Goal: Task Accomplishment & Management: Complete application form

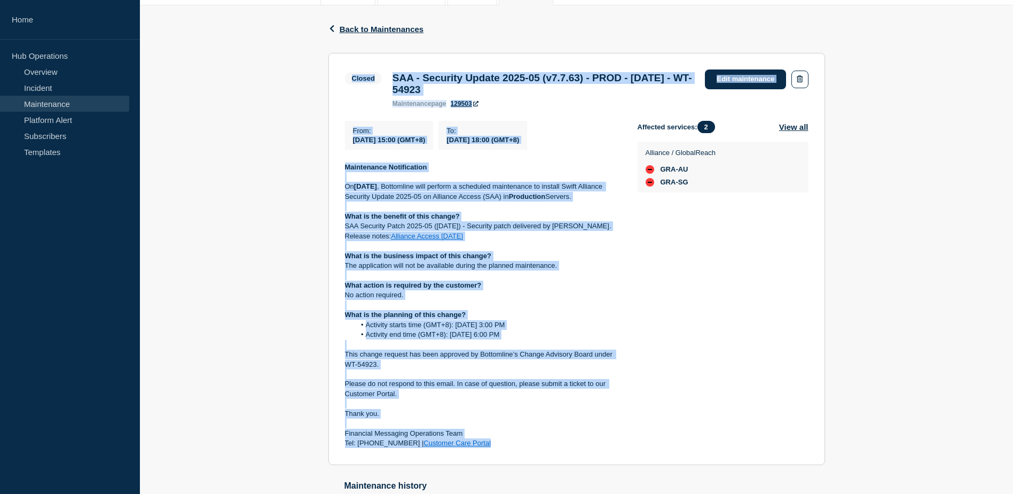
drag, startPoint x: 338, startPoint y: 68, endPoint x: 516, endPoint y: 454, distance: 425.2
click at [516, 454] on section "Closed SAA - Security Update 2025-05 (v7.7.63) - PROD - 05/JUL/2025 - WT-54923 …" at bounding box center [577, 259] width 497 height 412
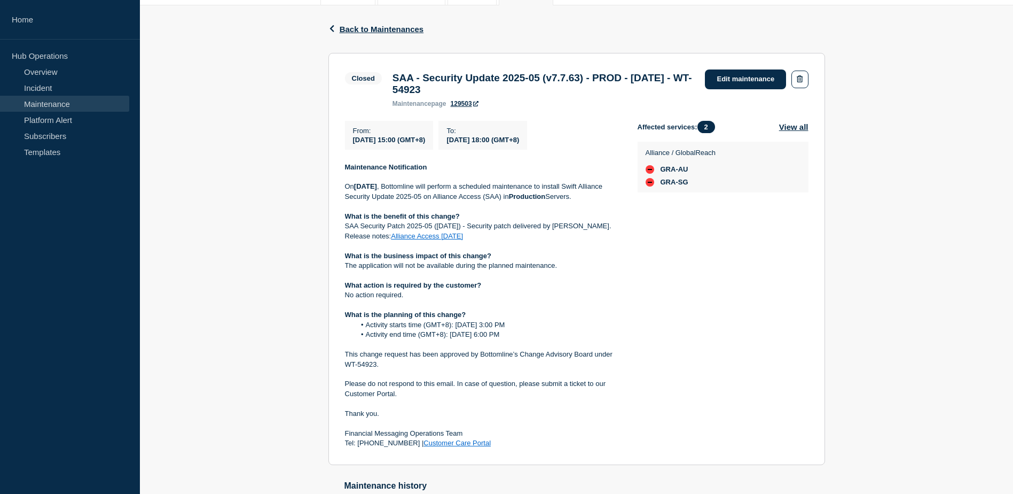
click at [771, 374] on div "Affected services: 2 View all Alliance / GlobalReach GRA-AU GRA-SG" at bounding box center [723, 284] width 171 height 327
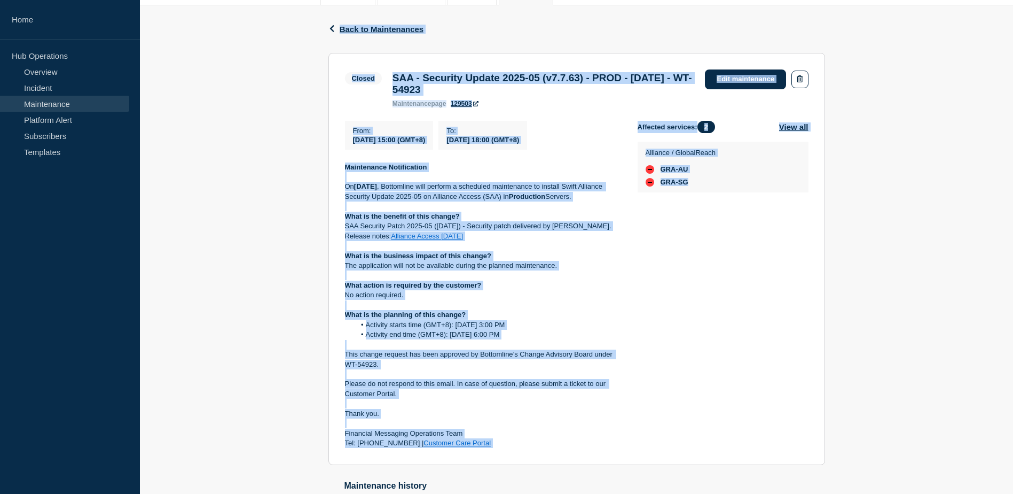
drag, startPoint x: 314, startPoint y: 23, endPoint x: 728, endPoint y: 401, distance: 560.4
click at [728, 401] on div "Back Back to Maintenances Closed SAA - Security Update 2025-05 (v7.7.63) - PROD…" at bounding box center [576, 294] width 873 height 579
click at [927, 310] on div "Back Back to Maintenances Closed SAA - Security Update 2025-05 (v7.7.63) - PROD…" at bounding box center [576, 294] width 873 height 579
drag, startPoint x: 495, startPoint y: 454, endPoint x: 311, endPoint y: 29, distance: 463.2
click at [311, 29] on div "Back Back to Maintenances Closed SAA - Security Update 2025-05 (v7.7.63) - PROD…" at bounding box center [576, 294] width 873 height 579
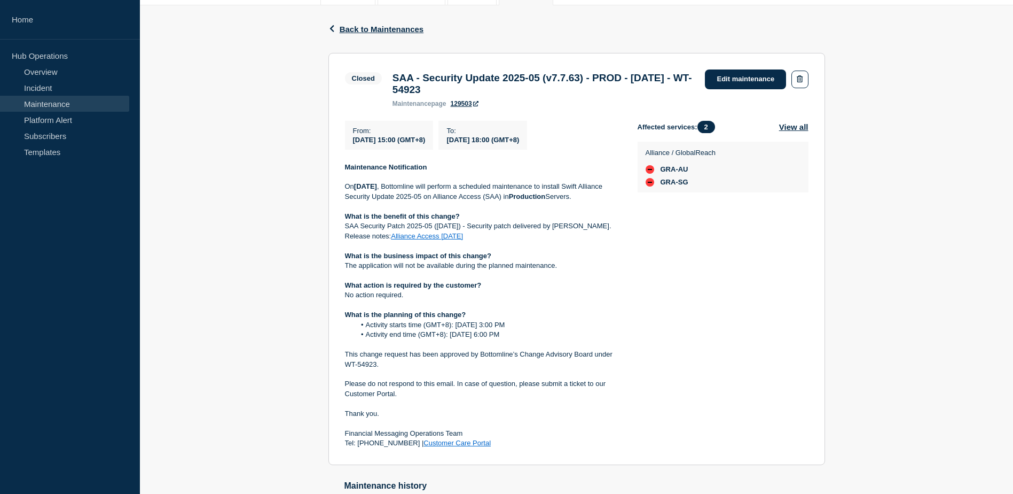
click at [899, 311] on div "Back Back to Maintenances Closed SAA - Security Update 2025-05 (v7.7.63) - PROD…" at bounding box center [576, 294] width 873 height 579
drag, startPoint x: 488, startPoint y: 88, endPoint x: 395, endPoint y: 76, distance: 94.2
click at [395, 76] on h3 "SAA - Security Update 2025-05 (v7.7.63) - PROD - 05/JUL/2025 - WT-54923" at bounding box center [544, 84] width 302 height 24
copy h3 "SAA - Security Update 2025-05 (v7.7.63) - PROD - 05/JUL/2025 - WT-54923"
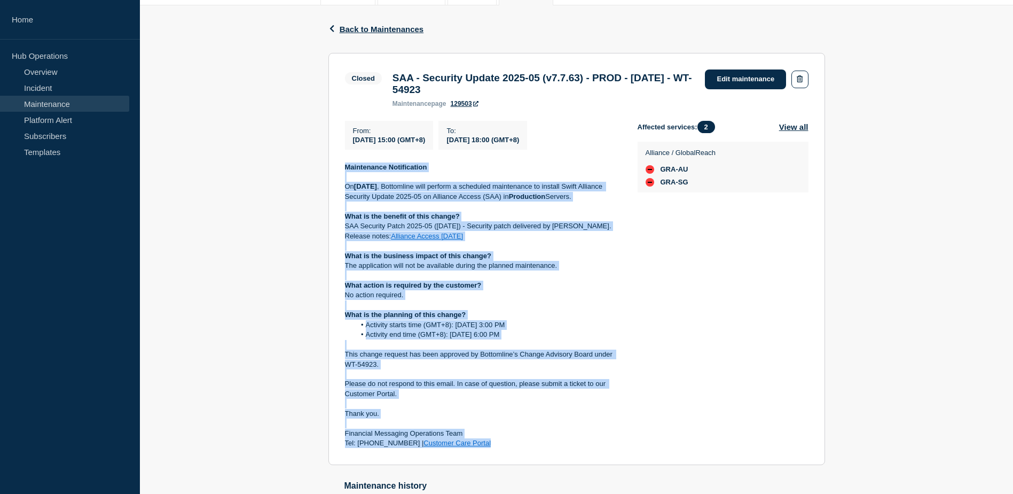
drag, startPoint x: 344, startPoint y: 172, endPoint x: 485, endPoint y: 448, distance: 310.1
click at [485, 448] on section "Closed SAA - Security Update 2025-05 (v7.7.63) - PROD - 05/JUL/2025 - WT-54923 …" at bounding box center [577, 259] width 497 height 412
copy div "Maintenance Notification On 5th July 2025 , Bottomline will perform a scheduled…"
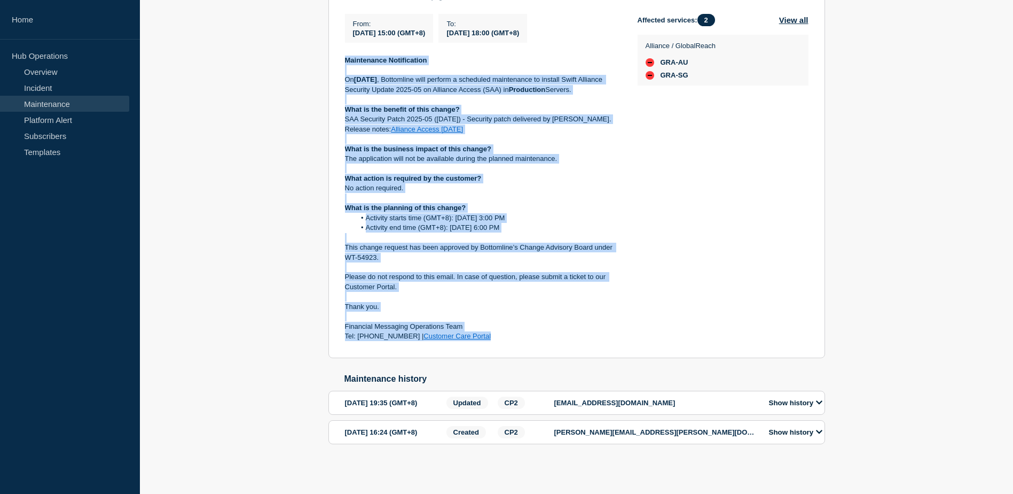
scroll to position [291, 0]
copy div "Maintenance Notification On 5th July 2025 , Bottomline will perform a scheduled…"
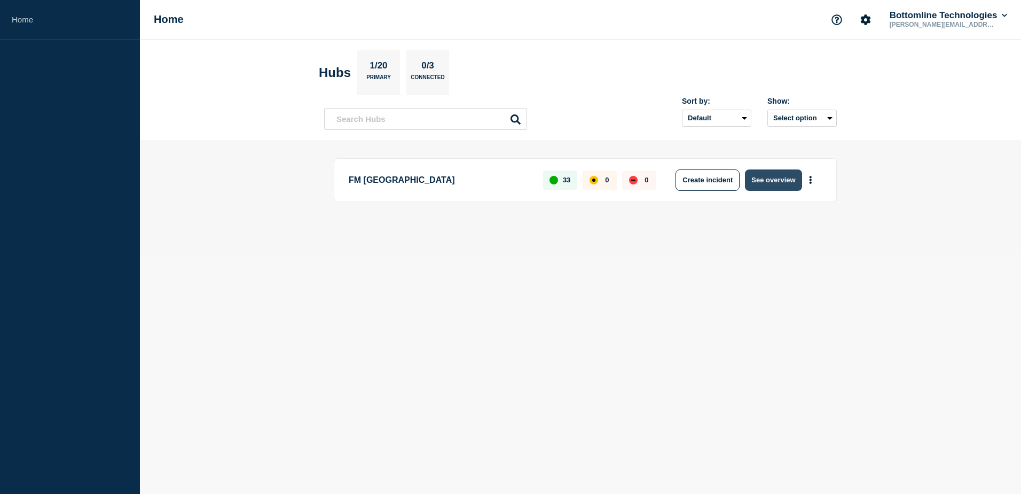
click at [775, 188] on button "See overview" at bounding box center [773, 179] width 57 height 21
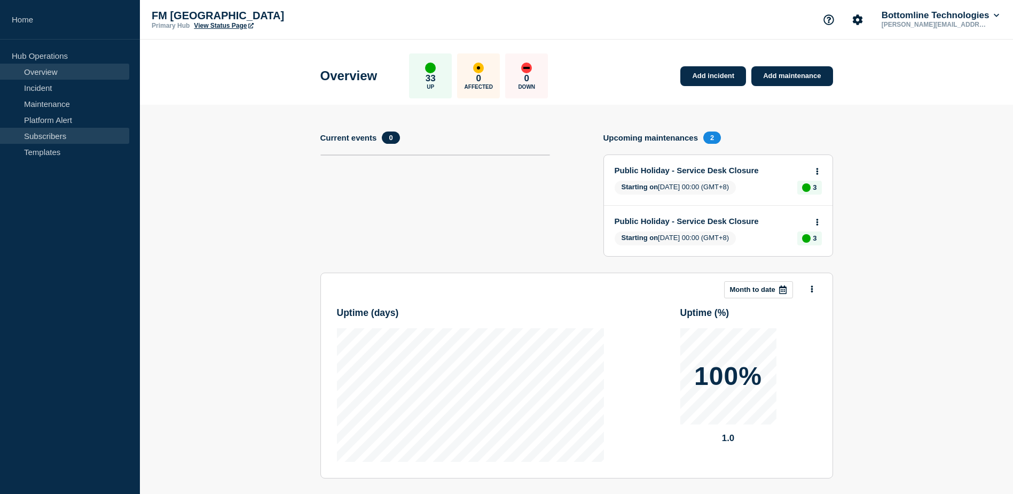
click at [63, 128] on link "Subscribers" at bounding box center [64, 136] width 129 height 16
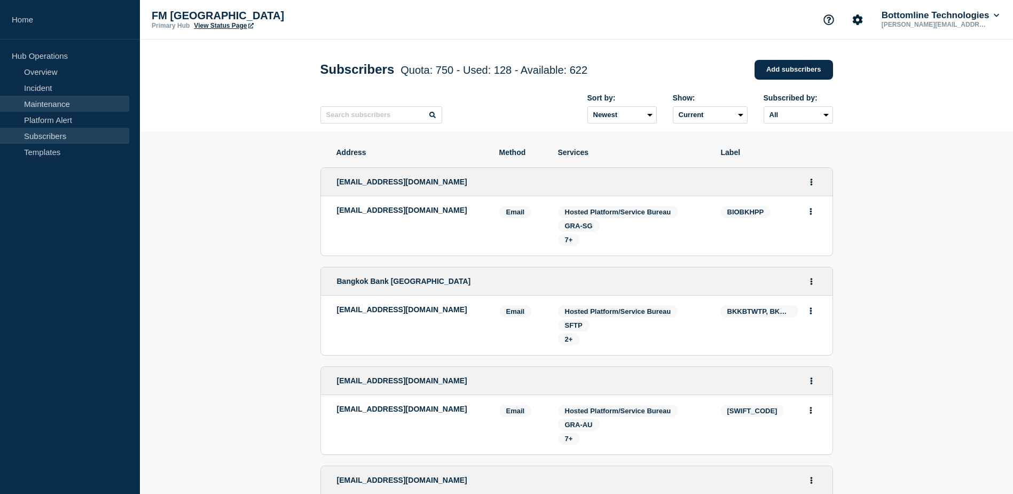
click at [80, 96] on link "Maintenance" at bounding box center [64, 104] width 129 height 16
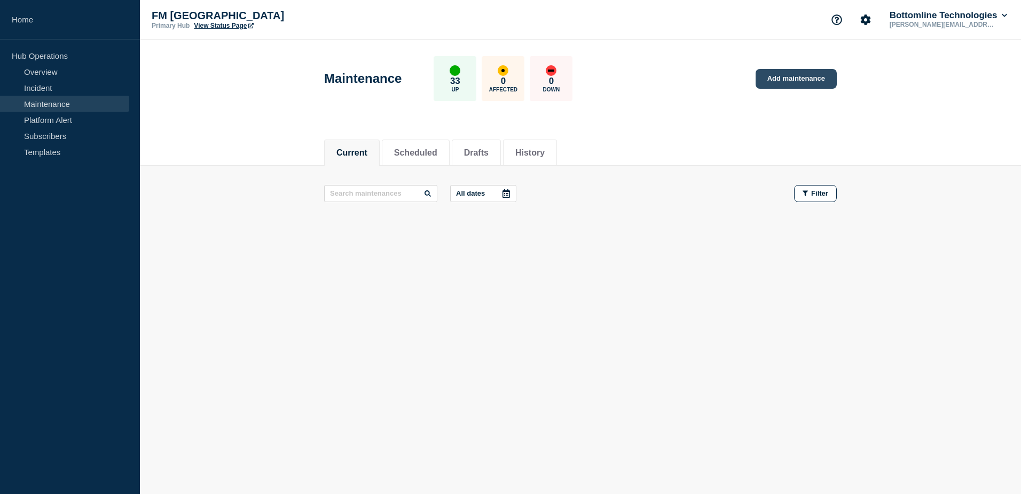
click at [818, 77] on link "Add maintenance" at bounding box center [796, 79] width 81 height 20
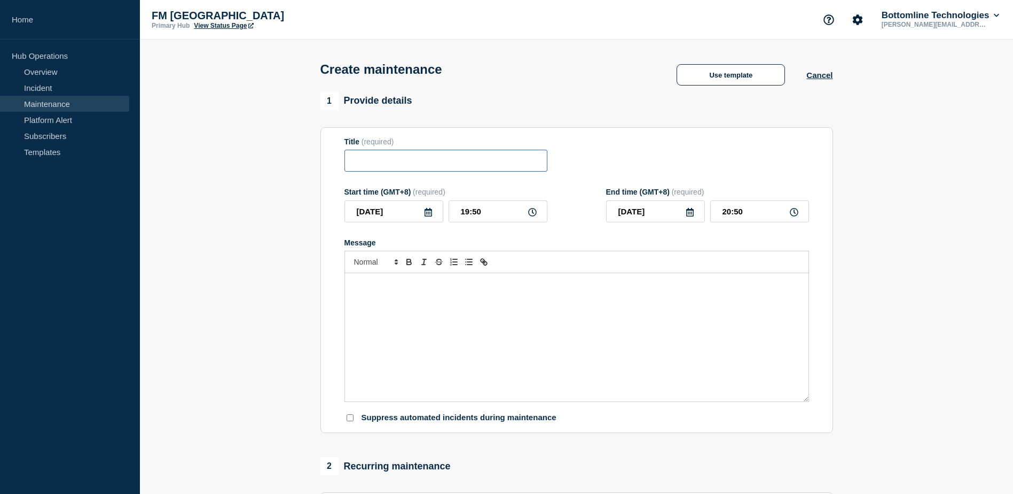
click at [479, 171] on input "Title" at bounding box center [446, 161] width 203 height 22
paste input "SAA - Security Update 2025-05 (v7.7.63) - PROD - 05/JUL/2025 - WT-54923"
drag, startPoint x: 370, startPoint y: 169, endPoint x: 295, endPoint y: 166, distance: 74.9
click at [280, 164] on section "1 Provide details Title (required) SAA - Security Update 2025-05 (v7.7.63) - PR…" at bounding box center [576, 462] width 873 height 741
click at [476, 160] on input "SAA - Security Update 2025-05 (v7.7.63) - PROD - 05/JUL/2025 - WT-54923" at bounding box center [446, 161] width 203 height 22
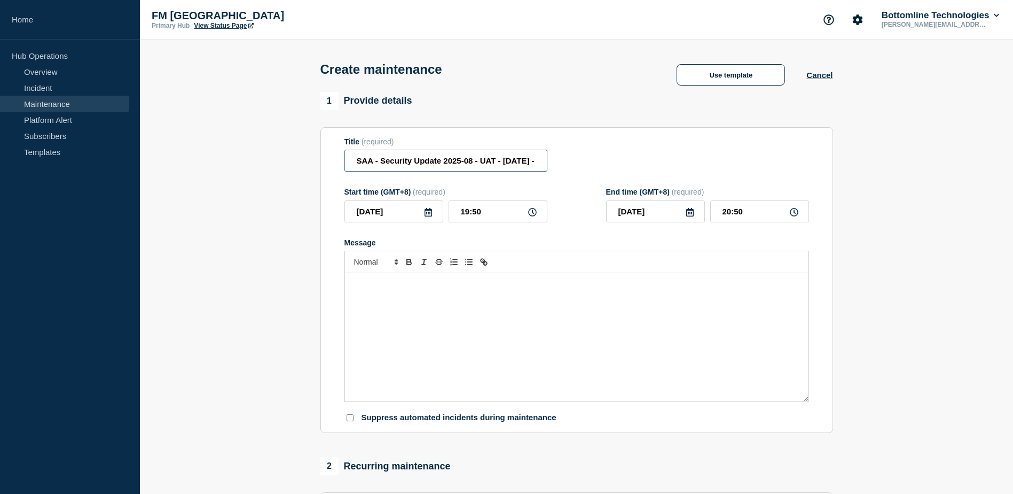
scroll to position [0, 59]
drag, startPoint x: 506, startPoint y: 166, endPoint x: 587, endPoint y: 167, distance: 80.7
click at [585, 167] on div "Title (required) SAA - Security Update 2025-08 - UAT - 05/JUL/2025 - WT-54923" at bounding box center [577, 154] width 465 height 35
drag, startPoint x: 511, startPoint y: 163, endPoint x: 521, endPoint y: 165, distance: 10.2
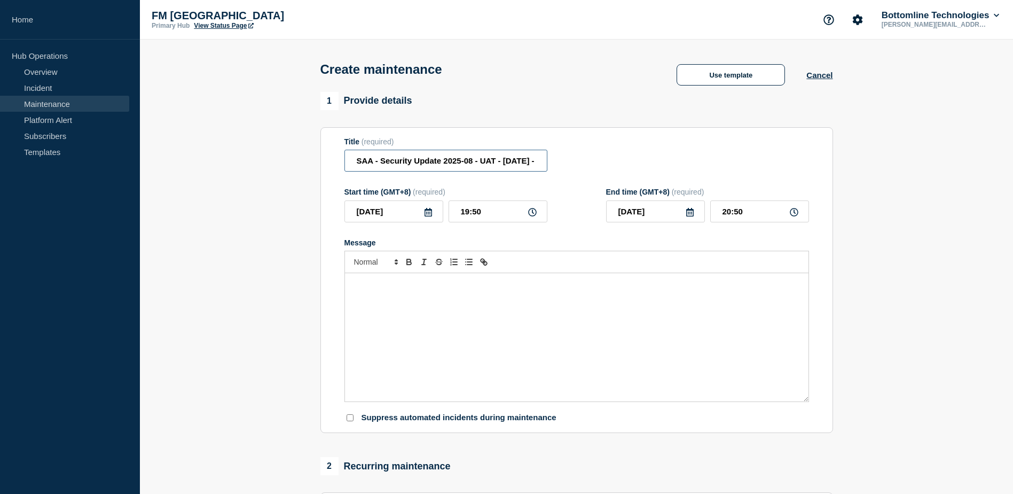
click at [511, 163] on input "SAA - Security Update 2025-08 - UAT - 05/JUL/2025 - WT-54923" at bounding box center [446, 161] width 203 height 22
drag, startPoint x: 528, startPoint y: 163, endPoint x: 552, endPoint y: 163, distance: 24.0
click at [552, 163] on div "Title (required) SAA - Security Update 2025-08 - UAT - 08/Sep/2025 - WT-54923" at bounding box center [577, 154] width 465 height 35
click at [492, 165] on input "SAA - Security Update 2025-08 - UAT - 08/Sep/2025 - WT-54923" at bounding box center [446, 161] width 203 height 22
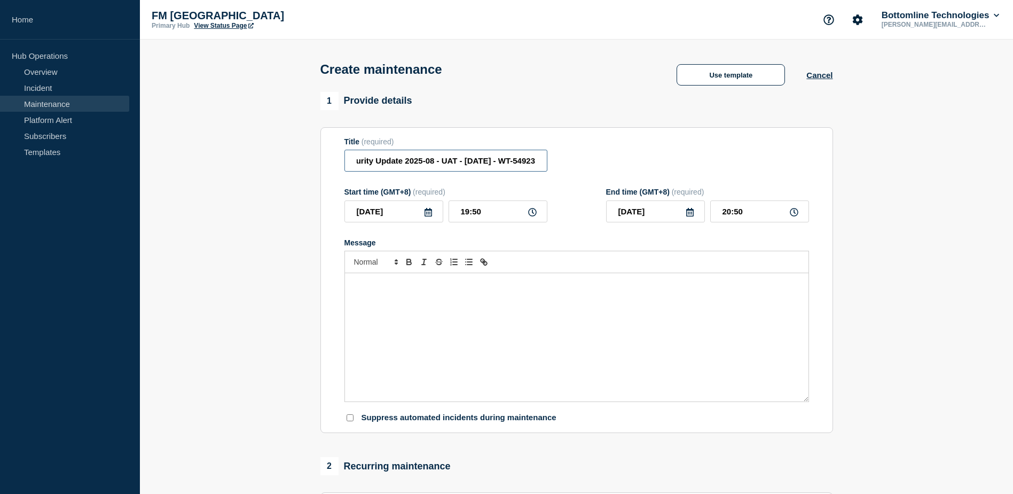
drag, startPoint x: 542, startPoint y: 169, endPoint x: 564, endPoint y: 171, distance: 22.6
click at [564, 171] on div "Title (required) SAA - Security Update 2025-08 - UAT - 08/Sep/2025 - WT-54923" at bounding box center [577, 154] width 465 height 35
drag, startPoint x: 512, startPoint y: 158, endPoint x: 553, endPoint y: 168, distance: 43.0
click at [553, 168] on div "Title (required) SAA - Security Update 2025-08 - UAT - 08/Sep/2025 -" at bounding box center [577, 154] width 465 height 35
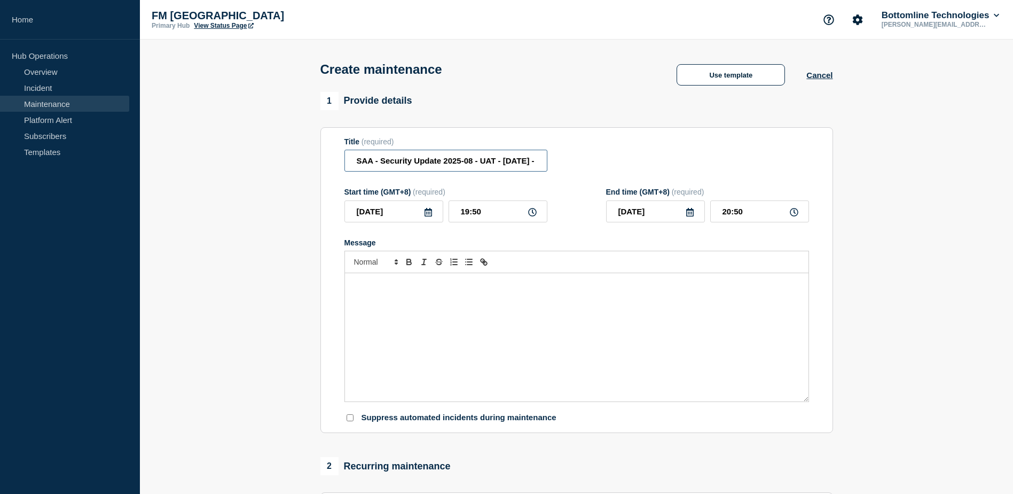
click at [535, 167] on input "SAA - Security Update 2025-08 - UAT - 08/Sep/2025 -" at bounding box center [446, 161] width 203 height 22
paste input "WT-58645"
drag, startPoint x: 536, startPoint y: 162, endPoint x: 245, endPoint y: 146, distance: 292.1
click at [245, 146] on section "1 Provide details Title (required) SAA - Security Update 2025-08 - UAT - 08/Sep…" at bounding box center [576, 462] width 873 height 741
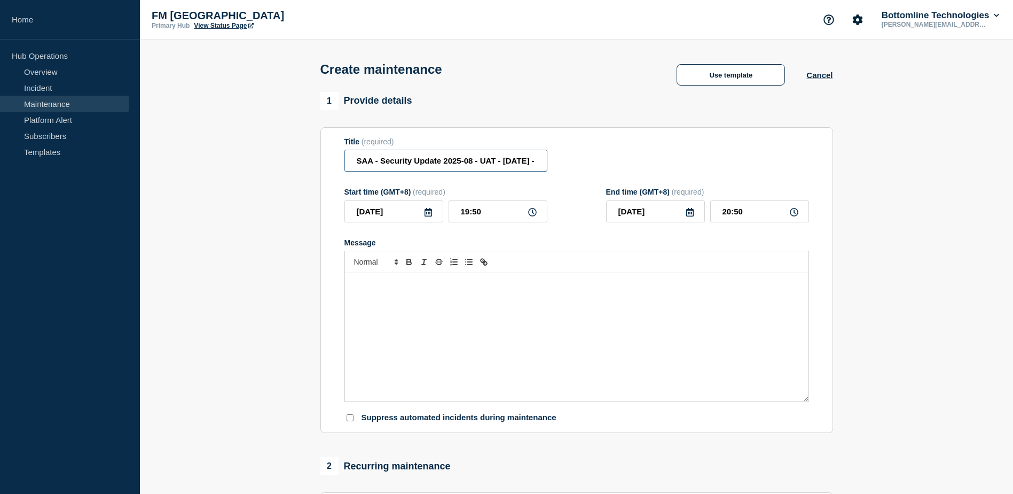
click at [366, 163] on input "SAA - Security Update 2025-08 - UAT - [DATE] - WT-58645" at bounding box center [446, 161] width 203 height 22
click at [393, 164] on input "SAA - Security Update 2025-08 - UAT - [DATE] - WT-58645" at bounding box center [446, 161] width 203 height 22
click at [459, 160] on input "SAA - Security Update 2025-08 - UAT - [DATE] - WT-58645" at bounding box center [446, 161] width 203 height 22
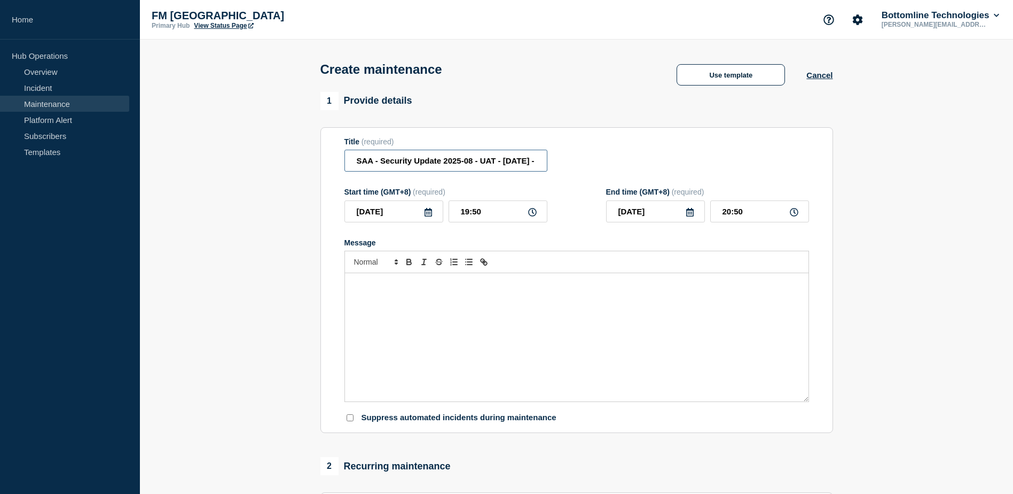
click at [459, 160] on input "SAA - Security Update 2025-08 - UAT - [DATE] - WT-58645" at bounding box center [446, 161] width 203 height 22
click at [478, 163] on input "SAA - Security Update 2025-08 - UAT - [DATE] - WT-58645" at bounding box center [446, 161] width 203 height 22
click at [502, 162] on input "SAA - Security Update 2025-08 - UAT - [DATE] - WT-58645" at bounding box center [446, 161] width 203 height 22
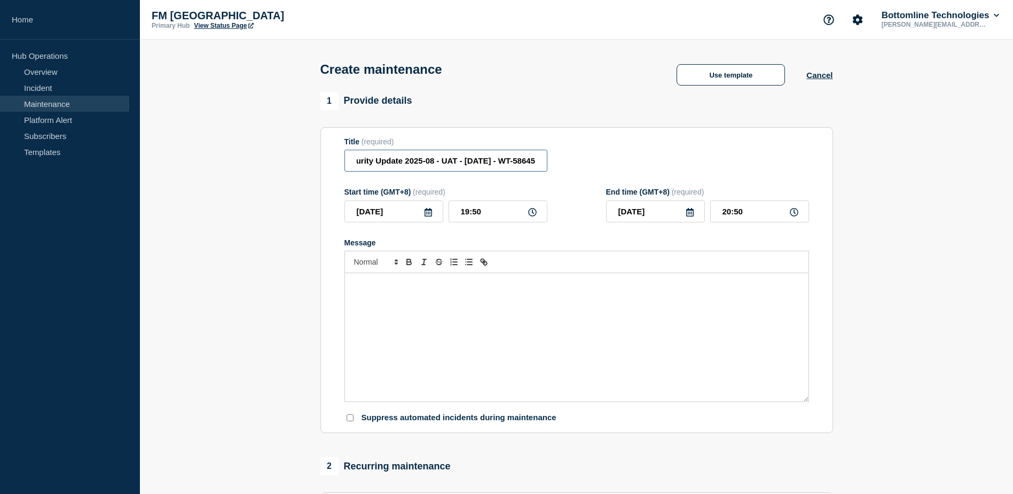
drag, startPoint x: 502, startPoint y: 162, endPoint x: 618, endPoint y: 182, distance: 118.1
click at [616, 181] on form "Title (required) SAA - Security Update 2025-08 - UAT - 08/Sep/2025 - WT-58645 S…" at bounding box center [577, 280] width 465 height 286
type input "SAA - Security Update 2025-08 - UAT - [DATE] - WT-58645"
click at [430, 215] on icon at bounding box center [428, 212] width 9 height 9
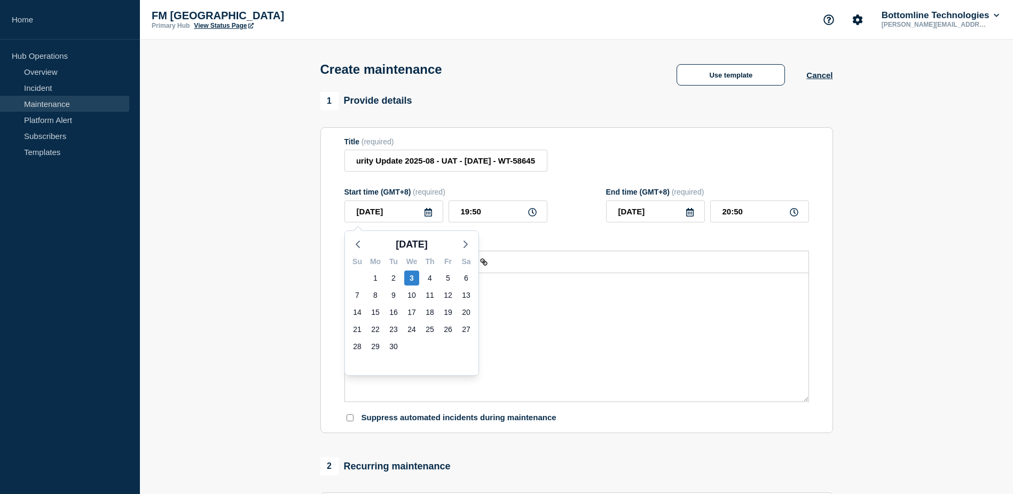
scroll to position [0, 0]
click at [371, 301] on div "8" at bounding box center [375, 294] width 15 height 15
type input "[DATE]"
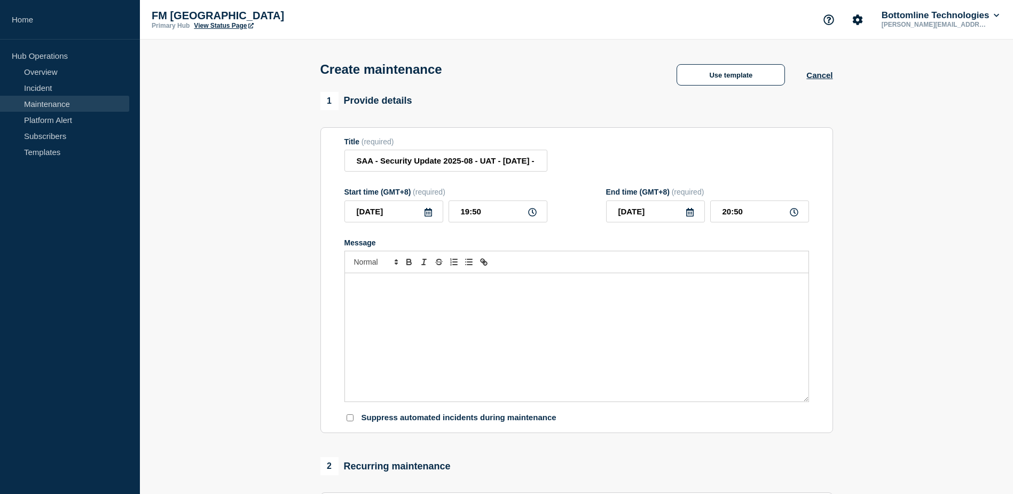
click at [529, 216] on icon at bounding box center [532, 212] width 9 height 9
click at [532, 216] on icon at bounding box center [532, 212] width 9 height 9
click at [488, 216] on input "19:50" at bounding box center [498, 211] width 99 height 22
type input "19:00"
type input "20:00"
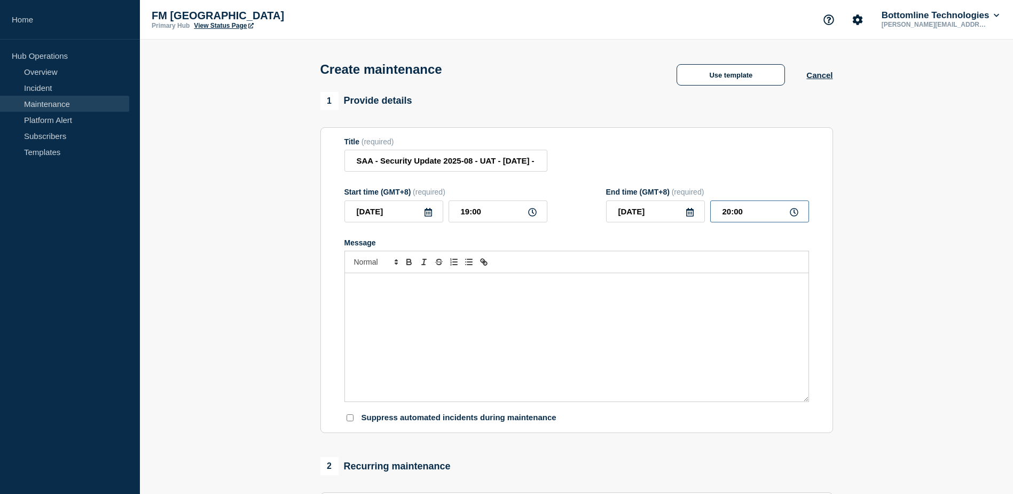
click at [771, 217] on input "20:00" at bounding box center [759, 211] width 99 height 22
click at [855, 305] on section "1 Provide details Title (required) SAA - Security Update 2025-08 - UAT - 08/Sep…" at bounding box center [576, 462] width 873 height 741
click at [549, 310] on div "Message" at bounding box center [577, 337] width 464 height 128
click at [486, 293] on div "Message" at bounding box center [577, 337] width 464 height 128
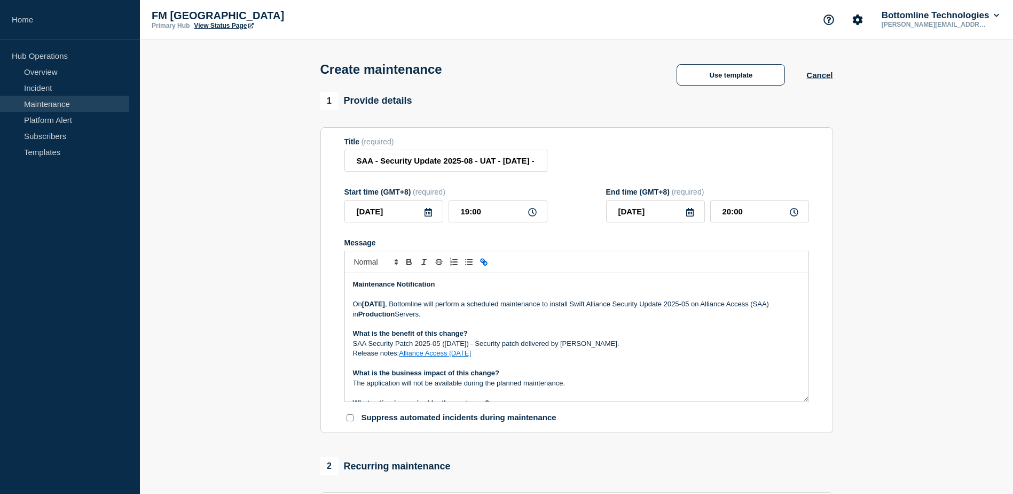
click at [368, 305] on strong "5th July 2025" at bounding box center [373, 304] width 23 height 8
click at [432, 307] on p "On 8th Sept 2025 , Bottomline will perform a scheduled maintenance to install S…" at bounding box center [577, 309] width 448 height 20
click at [385, 304] on strong "8th Sept 2025" at bounding box center [373, 304] width 23 height 8
click at [700, 308] on p "On 8th Sep 2025 , Bottomline will perform a scheduled maintenance to install Sw…" at bounding box center [577, 309] width 448 height 20
click at [382, 318] on strong "Production" at bounding box center [376, 314] width 37 height 8
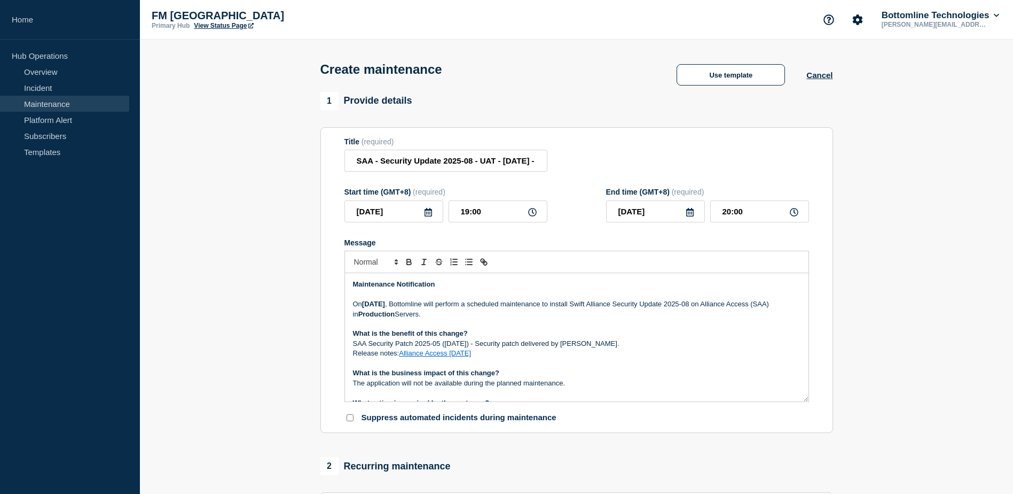
click at [382, 318] on strong "Production" at bounding box center [376, 314] width 37 height 8
click at [441, 347] on p "SAA Security Patch 2025-05 (7.7.63) - Security patch delivered by Swift." at bounding box center [577, 344] width 448 height 10
drag, startPoint x: 473, startPoint y: 356, endPoint x: 407, endPoint y: 362, distance: 66.5
click at [401, 358] on p "Release notes: Alliance Access 7.7.63" at bounding box center [577, 353] width 448 height 10
click at [467, 357] on p "Release notes:" at bounding box center [577, 353] width 448 height 10
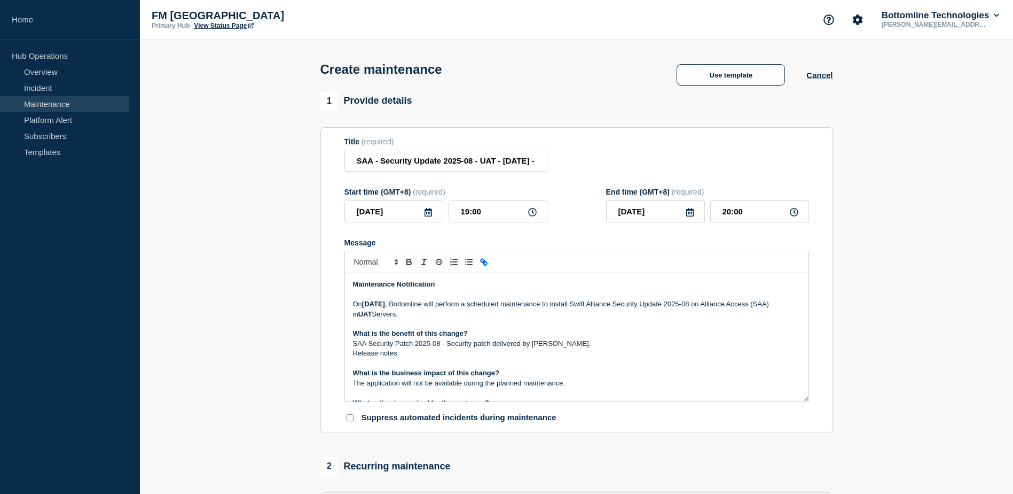
click at [486, 263] on icon "Toggle link" at bounding box center [484, 262] width 10 height 10
click at [482, 262] on icon "Toggle link" at bounding box center [483, 261] width 4 height 4
click at [480, 358] on p "Release notes: Alliance Access 7.7.63" at bounding box center [577, 353] width 448 height 10
click at [458, 353] on link "Alliance Access 7.7.63" at bounding box center [435, 353] width 72 height 8
drag, startPoint x: 459, startPoint y: 360, endPoint x: 402, endPoint y: 357, distance: 57.7
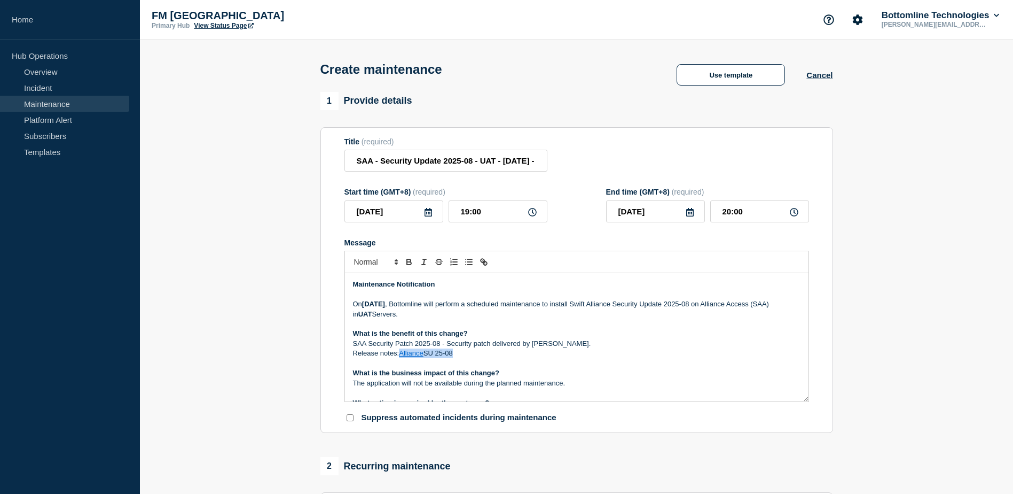
click at [402, 357] on p "Release notes: Alliance SU 25-08" at bounding box center [577, 353] width 448 height 10
click at [487, 264] on icon "Toggle link" at bounding box center [484, 262] width 10 height 10
click at [464, 378] on input "Alliance SU 25-08" at bounding box center [434, 372] width 91 height 14
paste input "https://bottomline.thruinc.net/Publishing/Link.aspx?LinkID=0AZBXSFLN3ALV"
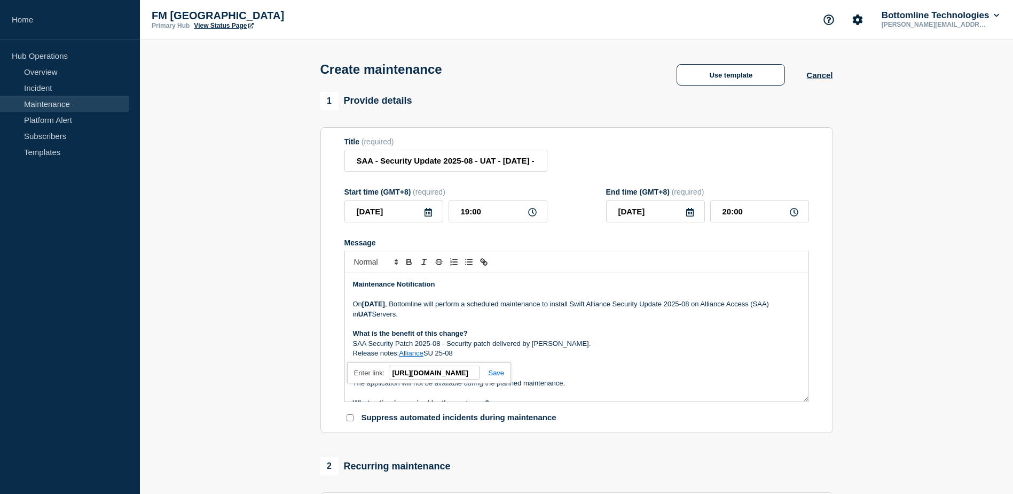
click at [495, 376] on link at bounding box center [492, 373] width 25 height 8
click at [509, 354] on p "Release notes: Alliance SU 25-08" at bounding box center [577, 353] width 448 height 10
click at [435, 354] on link "Alliance SU 25-08" at bounding box center [427, 353] width 56 height 8
click at [411, 357] on link "Alliance SU 25-08" at bounding box center [427, 353] width 56 height 8
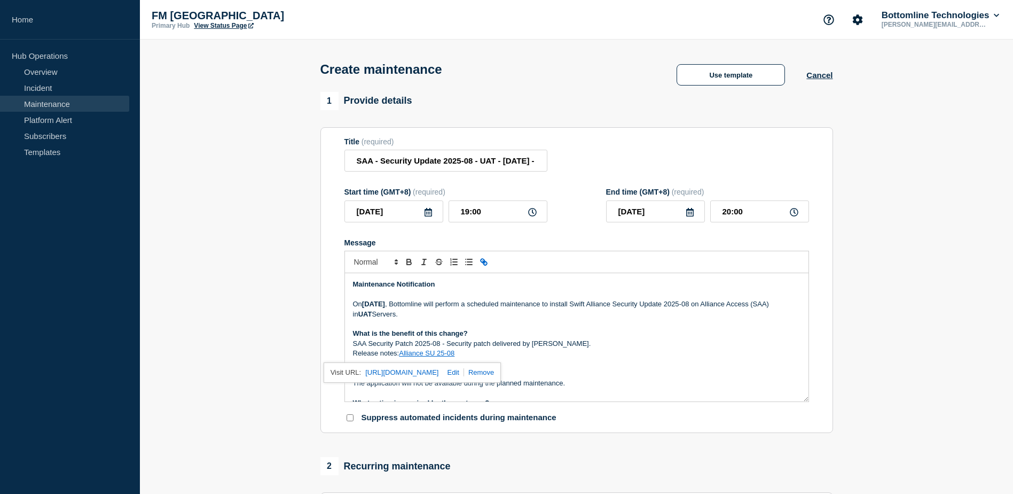
click at [413, 356] on link "Alliance SU 25-08" at bounding box center [427, 353] width 56 height 8
click at [449, 362] on p "Message" at bounding box center [577, 363] width 448 height 10
click at [427, 354] on link "Alliance SU 25-08" at bounding box center [427, 353] width 56 height 8
click at [464, 376] on link at bounding box center [451, 372] width 25 height 8
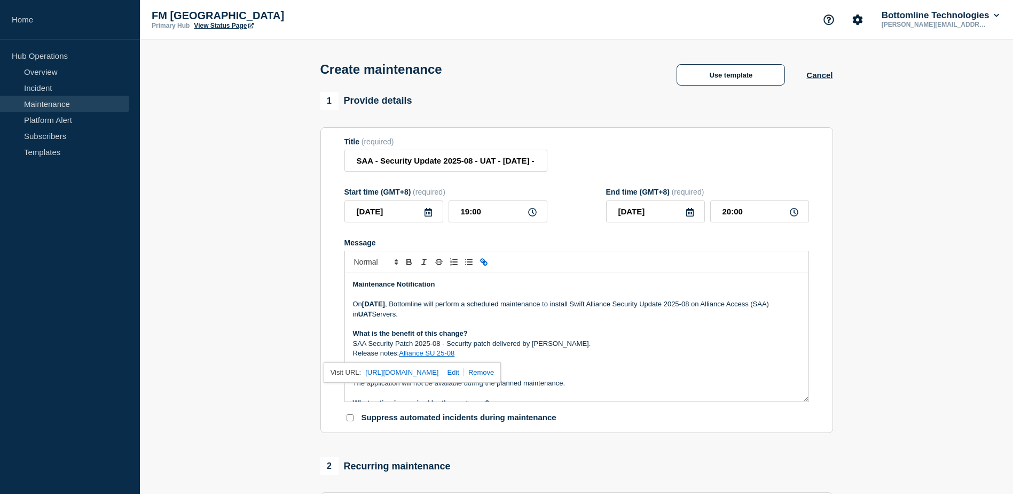
type input "https://bottomline.thruinc.net/Publishing/Link.aspx?LinkID=0AZBXSFLN3ALV"
click at [429, 355] on link "Alliance SU 25-08" at bounding box center [427, 353] width 56 height 8
click at [582, 358] on p "Release notes: AllianceSecUpdate-25-08" at bounding box center [577, 353] width 448 height 10
click at [463, 354] on link "AllianceSecUpdate-25-08" at bounding box center [438, 353] width 79 height 8
click at [506, 358] on p "Release notes: AllianceSecUpdate 25-08" at bounding box center [577, 353] width 448 height 10
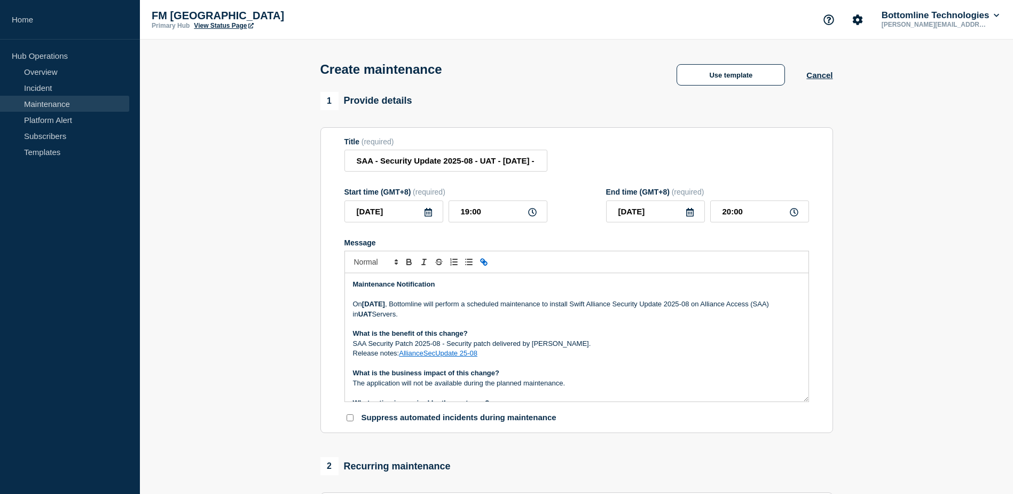
click at [360, 282] on p "Maintenance Notification" at bounding box center [577, 284] width 448 height 10
click at [357, 302] on p "On 8th Sep 2025 , Bottomline will perform a scheduled maintenance to install Sw…" at bounding box center [577, 309] width 448 height 20
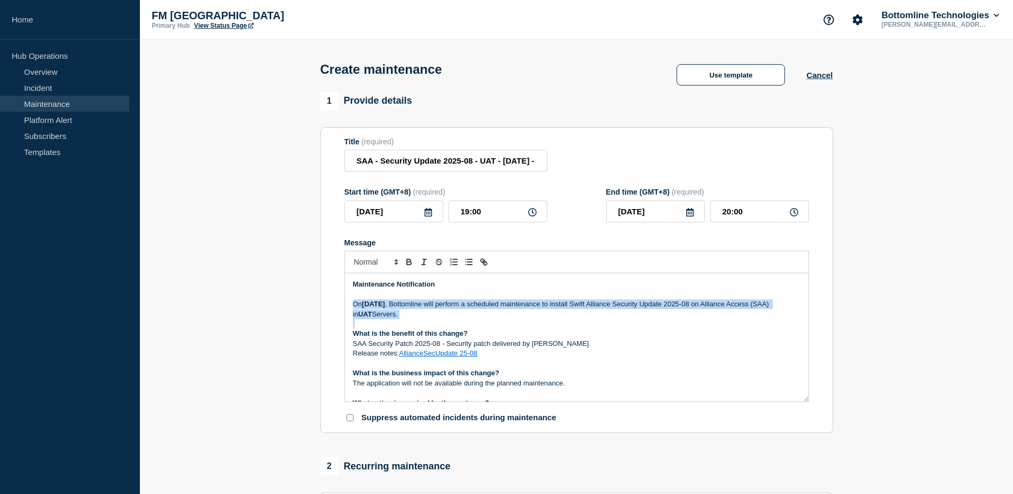
click at [357, 302] on p "On 8th Sep 2025 , Bottomline will perform a scheduled maintenance to install Sw…" at bounding box center [577, 309] width 448 height 20
click at [368, 308] on strong "[DATE]" at bounding box center [373, 304] width 23 height 8
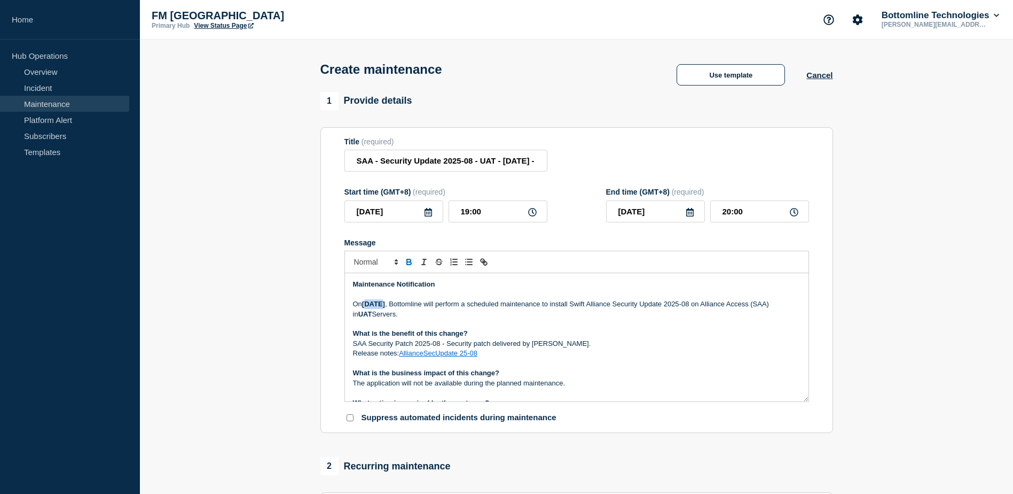
click at [368, 308] on strong "[DATE]" at bounding box center [373, 304] width 23 height 8
click at [381, 308] on strong "[DATE]" at bounding box center [373, 304] width 23 height 8
click at [385, 305] on strong "[DATE]" at bounding box center [373, 304] width 23 height 8
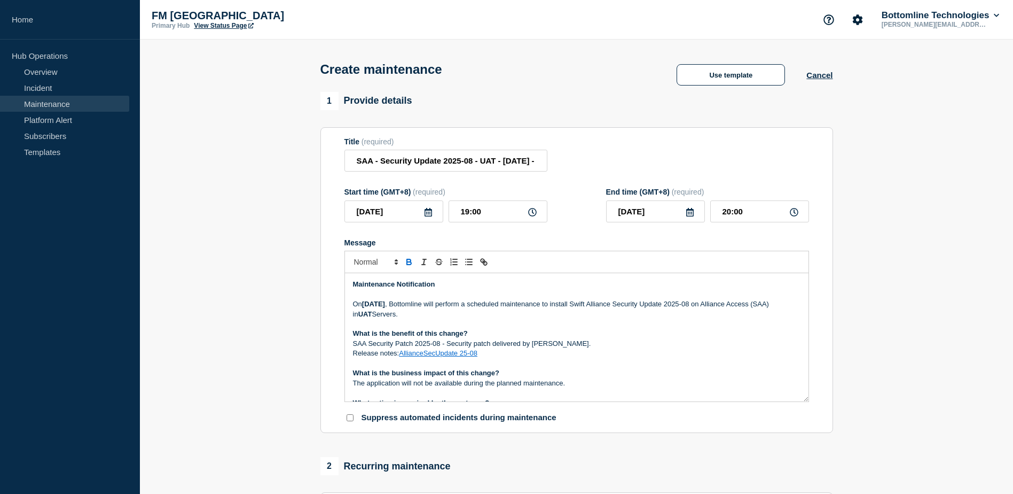
click at [357, 306] on p "On 8th Sep 2025 , Bottomline will perform a scheduled maintenance to install Sw…" at bounding box center [577, 309] width 448 height 20
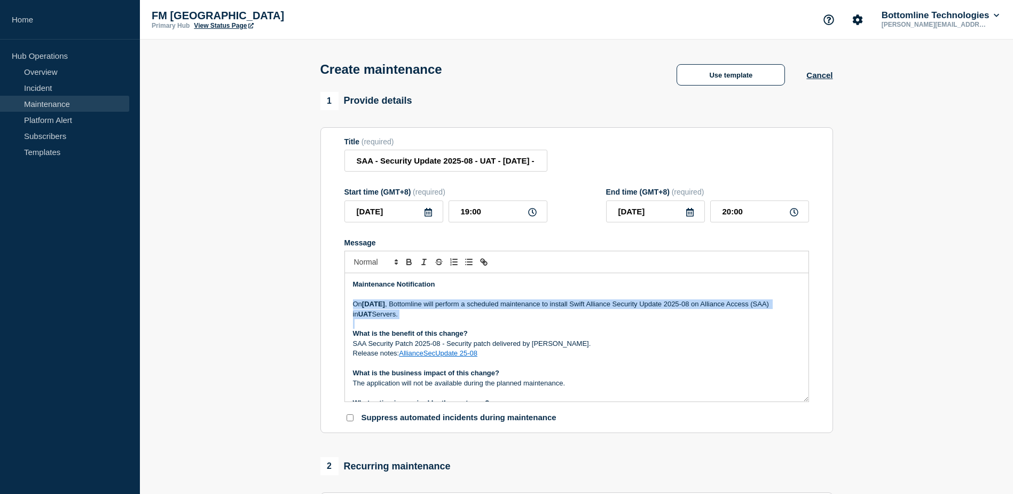
click at [357, 306] on p "On 8th Sep 2025 , Bottomline will perform a scheduled maintenance to install Sw…" at bounding box center [577, 309] width 448 height 20
click at [385, 308] on strong "[DATE]" at bounding box center [373, 304] width 23 height 8
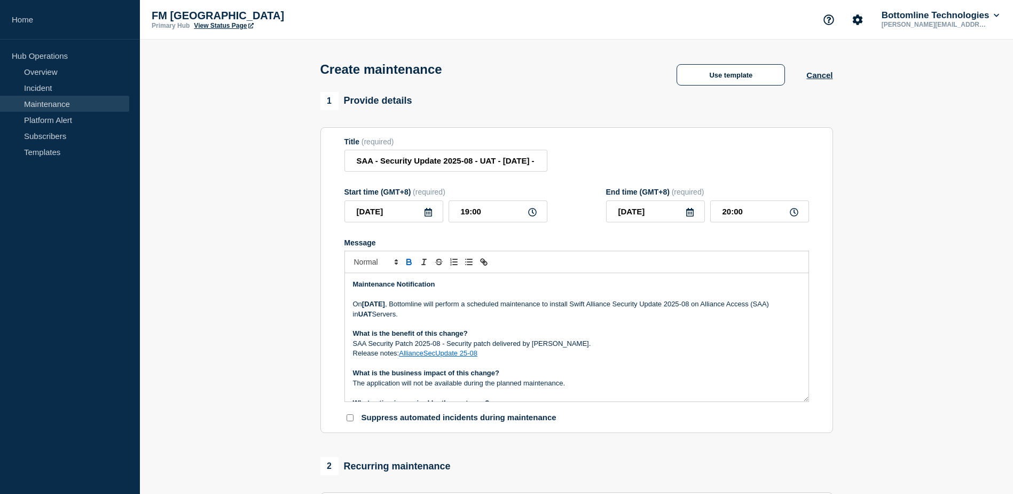
click at [385, 307] on strong "[DATE]" at bounding box center [373, 304] width 23 height 8
click at [435, 307] on p "On 8th Sep 2025 , Bottomline will perform a scheduled maintenance to install Sw…" at bounding box center [577, 309] width 448 height 20
click at [449, 307] on p "On 8th Sep 2025 , Bottomline will perform a scheduled maintenance to install Sw…" at bounding box center [577, 309] width 448 height 20
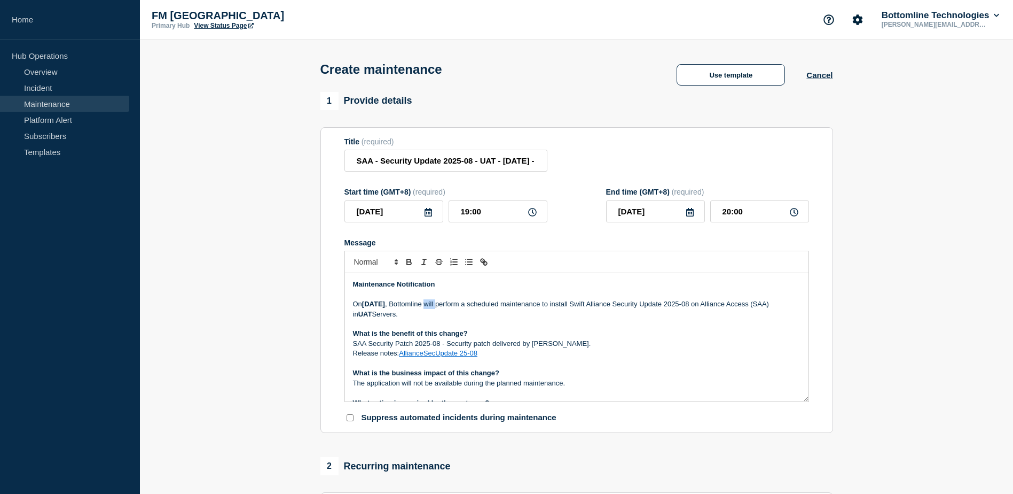
click at [449, 307] on p "On 8th Sep 2025 , Bottomline will perform a scheduled maintenance to install Sw…" at bounding box center [577, 309] width 448 height 20
click at [477, 309] on p "On 8th Sep 2025 , Bottomline will perform a scheduled maintenance to install Sw…" at bounding box center [577, 309] width 448 height 20
click at [485, 310] on p "On 8th Sep 2025 , Bottomline will perform a scheduled maintenance to install Sw…" at bounding box center [577, 309] width 448 height 20
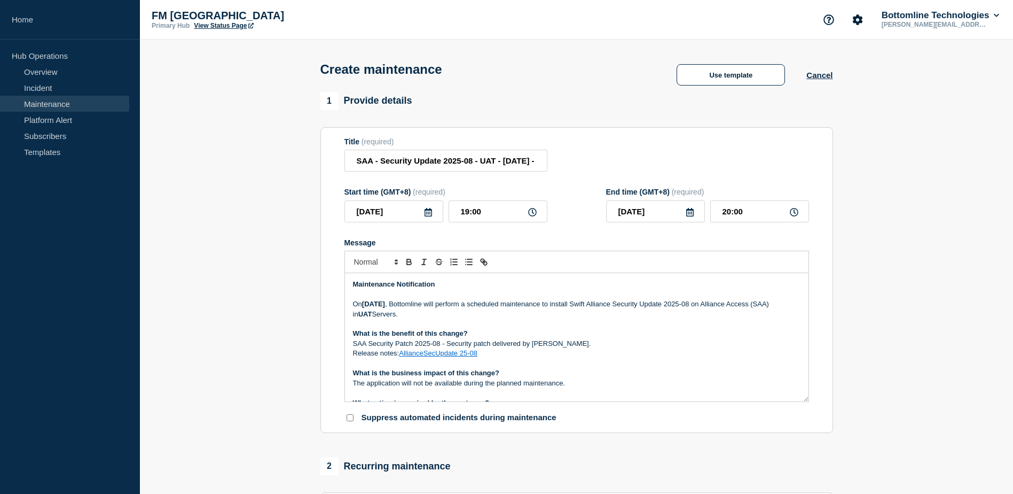
click at [504, 310] on p "On 8th Sep 2025 , Bottomline will perform a scheduled maintenance to install Sw…" at bounding box center [577, 309] width 448 height 20
click at [540, 306] on p "On 8th Sep 2025 , Bottomline will perform a scheduled maintenance to install Sw…" at bounding box center [577, 309] width 448 height 20
click at [566, 308] on p "On 8th Sep 2025 , Bottomline will perform a scheduled maintenance to install Sw…" at bounding box center [577, 309] width 448 height 20
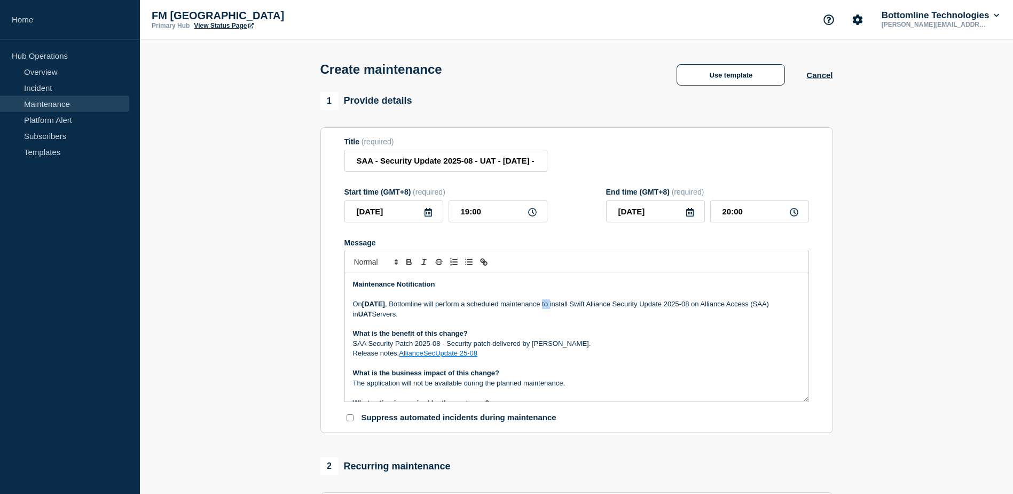
click at [566, 308] on p "On 8th Sep 2025 , Bottomline will perform a scheduled maintenance to install Sw…" at bounding box center [577, 309] width 448 height 20
click at [579, 306] on p "On 8th Sep 2025 , Bottomline will perform a scheduled maintenance to install Sw…" at bounding box center [577, 309] width 448 height 20
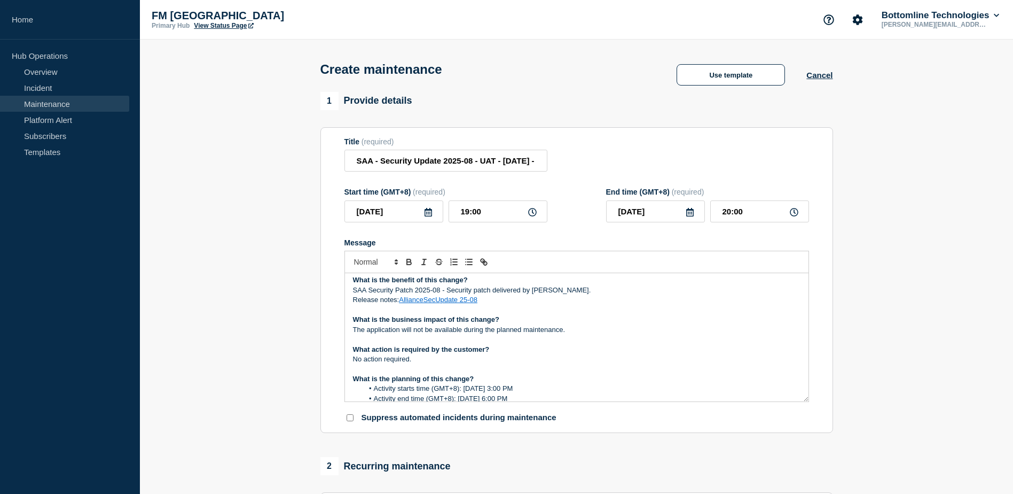
scroll to position [107, 0]
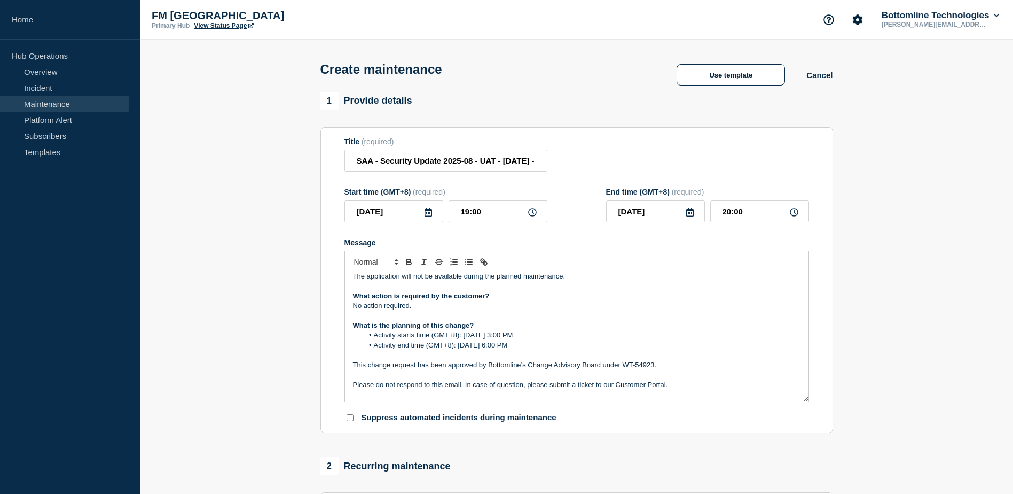
click at [546, 338] on li "Activity starts time (GMT+8): Saturday 5th July 2025 – 3:00 PM" at bounding box center [582, 335] width 438 height 10
click at [540, 346] on li "Activity end time (GMT+8): Saturday 5th July 2025 – 6:00 PM" at bounding box center [582, 345] width 438 height 10
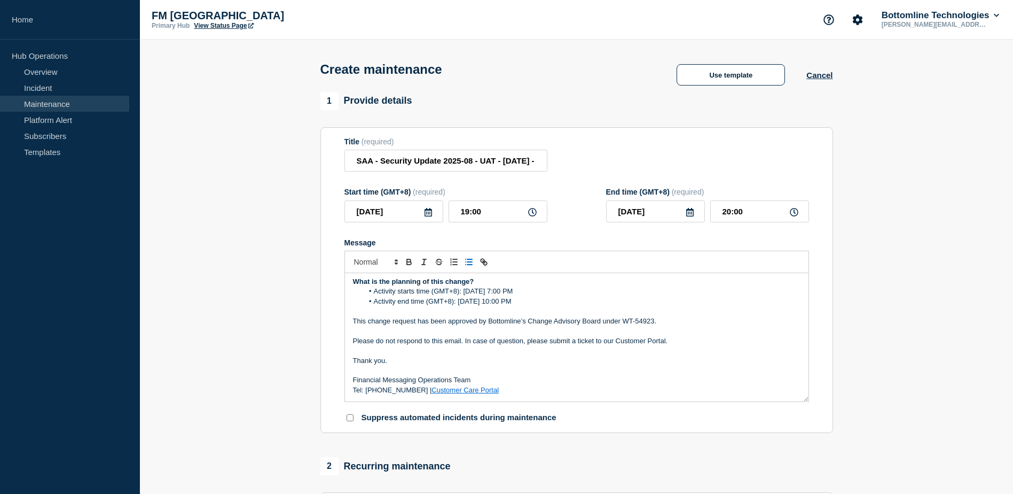
click at [641, 322] on p "This change request has been approved by Bottomline’s Change Advisory Board und…" at bounding box center [577, 321] width 448 height 10
click at [623, 320] on p "This change request has been approved by Bottomline’s Change Advisory Board und…" at bounding box center [577, 321] width 448 height 10
click at [647, 323] on p "This change request has been approved by Bottomline’s Change Advisory Board und…" at bounding box center [577, 321] width 448 height 10
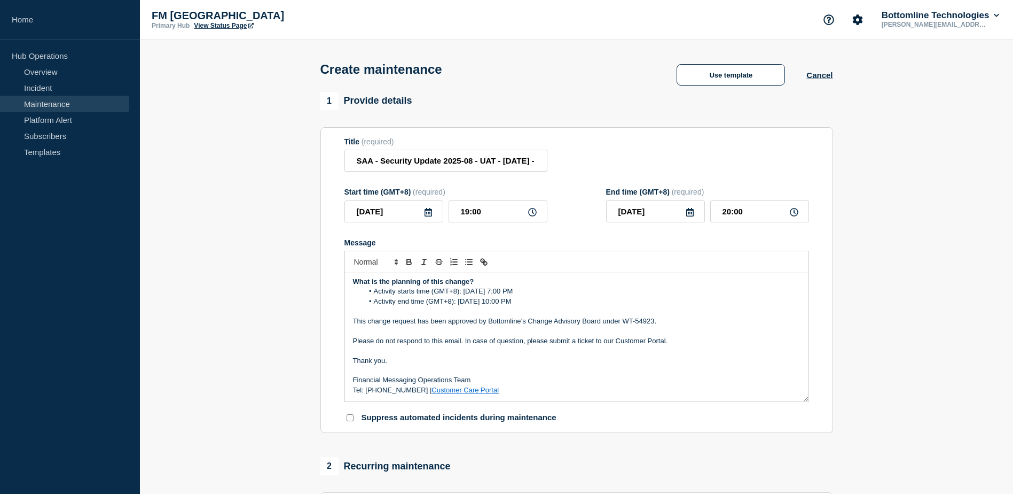
click at [625, 320] on p "This change request has been approved by Bottomline’s Change Advisory Board und…" at bounding box center [577, 321] width 448 height 10
click at [628, 314] on p "Message" at bounding box center [577, 311] width 448 height 10
click at [628, 316] on p "Message" at bounding box center [577, 311] width 448 height 10
click at [629, 319] on p "This change request has been approved by Bottomline’s Change Advisory Board und…" at bounding box center [577, 321] width 448 height 10
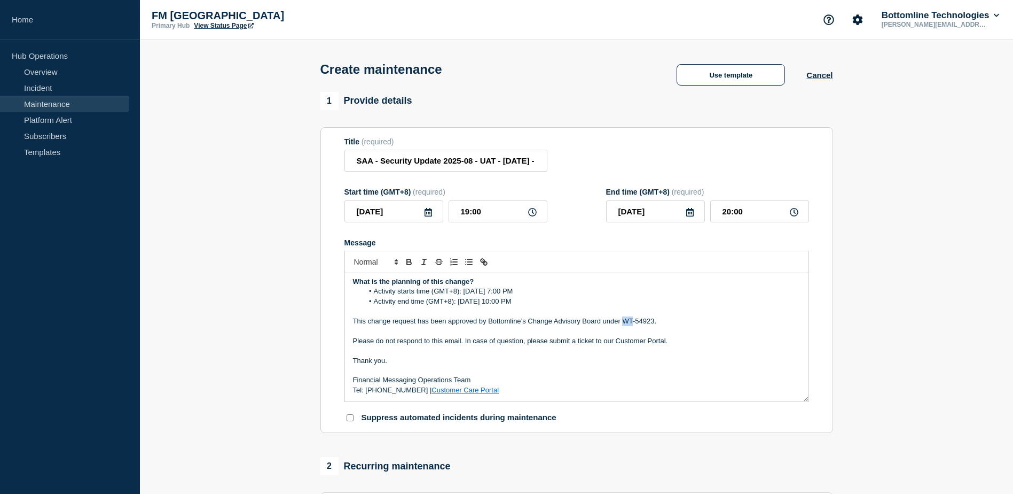
click at [629, 319] on p "This change request has been approved by Bottomline’s Change Advisory Board und…" at bounding box center [577, 321] width 448 height 10
click at [647, 324] on p "This change request has been approved by Bottomline’s Change Advisory Board und…" at bounding box center [577, 321] width 448 height 10
drag, startPoint x: 654, startPoint y: 324, endPoint x: 631, endPoint y: 328, distance: 22.7
click at [624, 324] on p "This change request has been approved by Bottomline’s Change Advisory Board und…" at bounding box center [577, 321] width 448 height 10
click at [673, 330] on p "Message" at bounding box center [577, 331] width 448 height 10
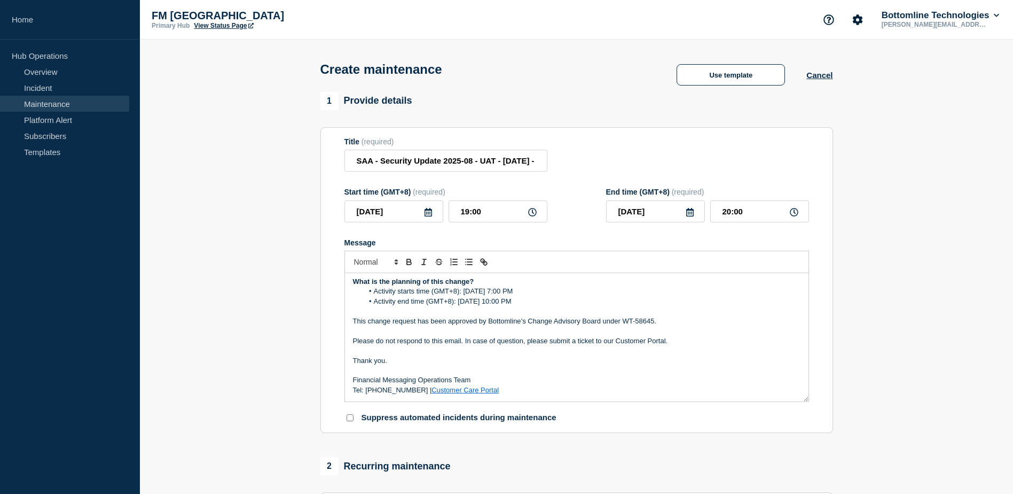
click at [422, 340] on p "Please do not respond to this email. In case of question, please submit a ticke…" at bounding box center [577, 341] width 448 height 10
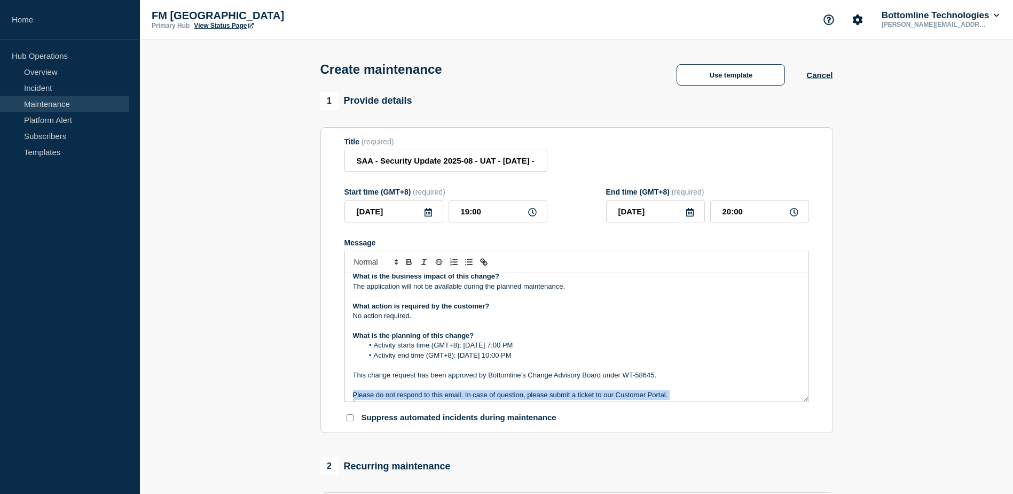
scroll to position [0, 0]
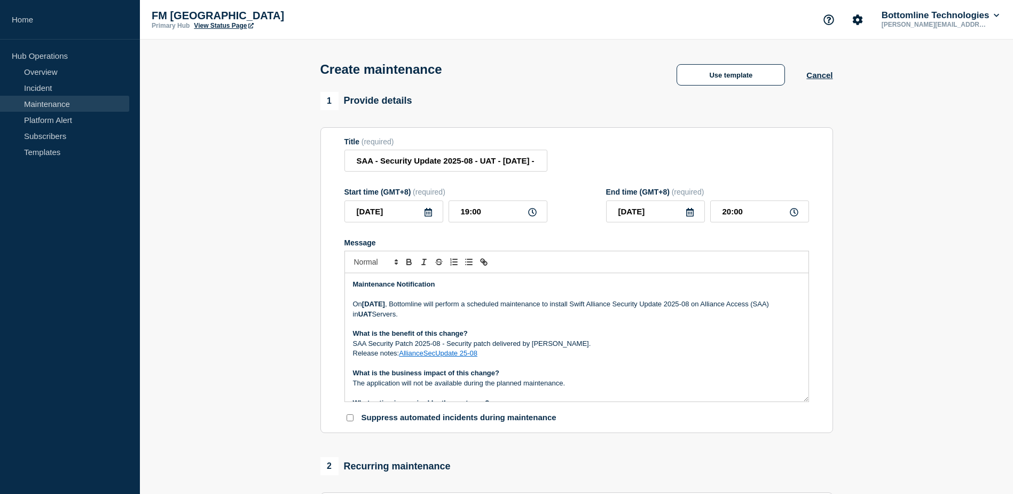
click at [372, 308] on strong "[DATE]" at bounding box center [373, 304] width 23 height 8
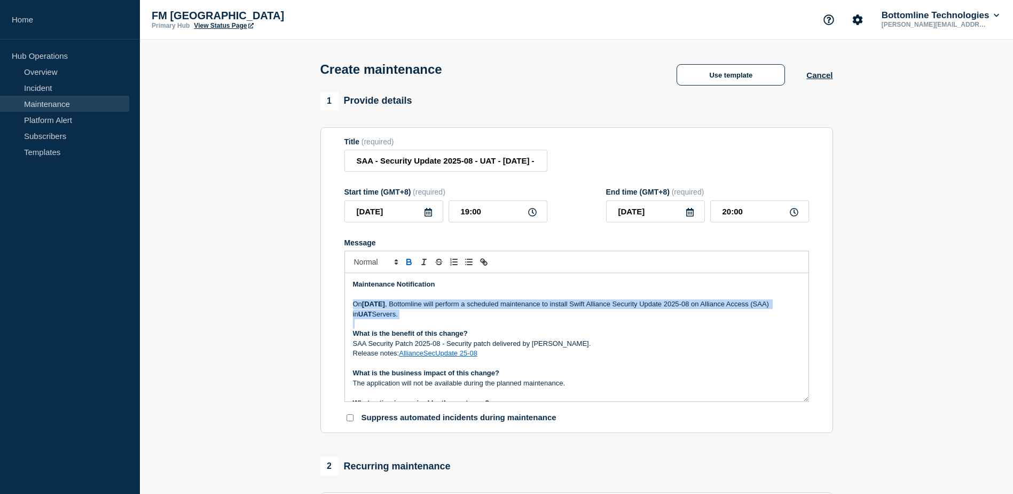
click at [372, 308] on strong "[DATE]" at bounding box center [373, 304] width 23 height 8
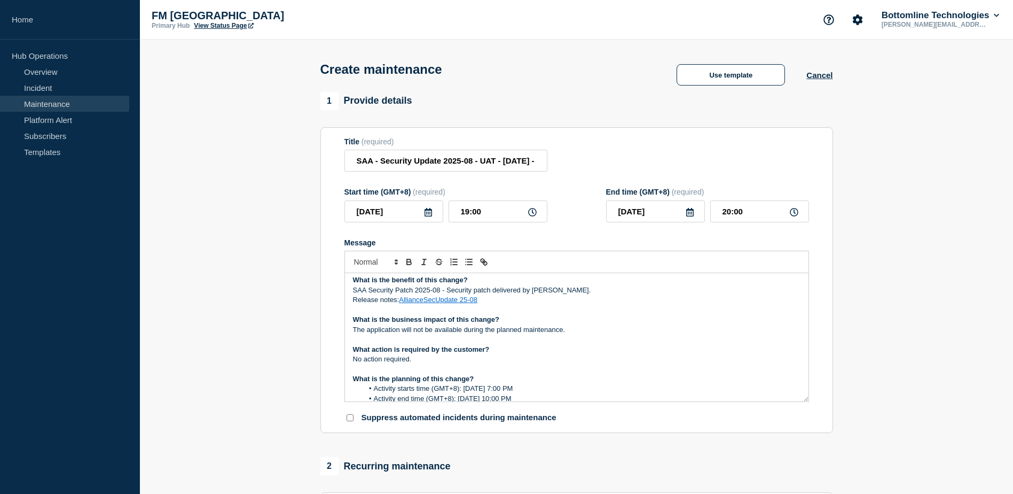
click at [366, 280] on strong "What is the benefit of this change?" at bounding box center [410, 280] width 115 height 8
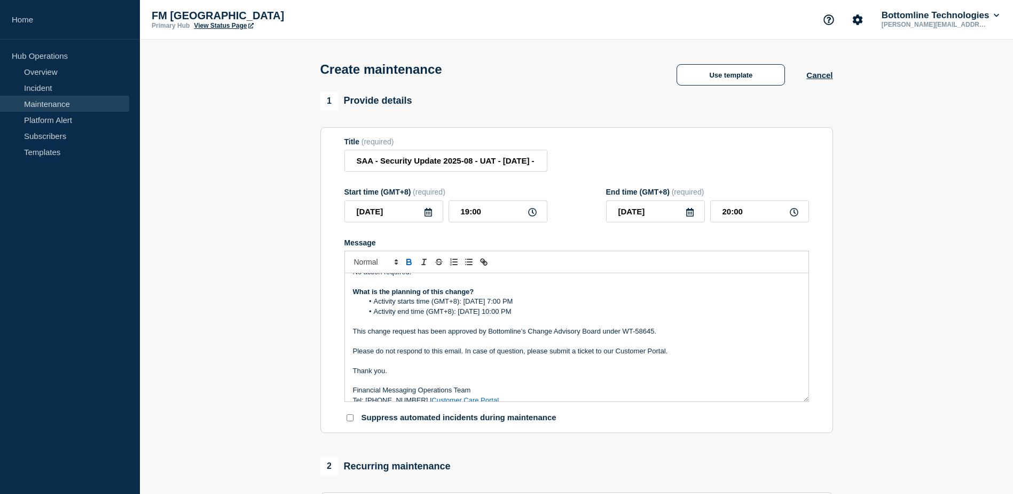
scroll to position [151, 0]
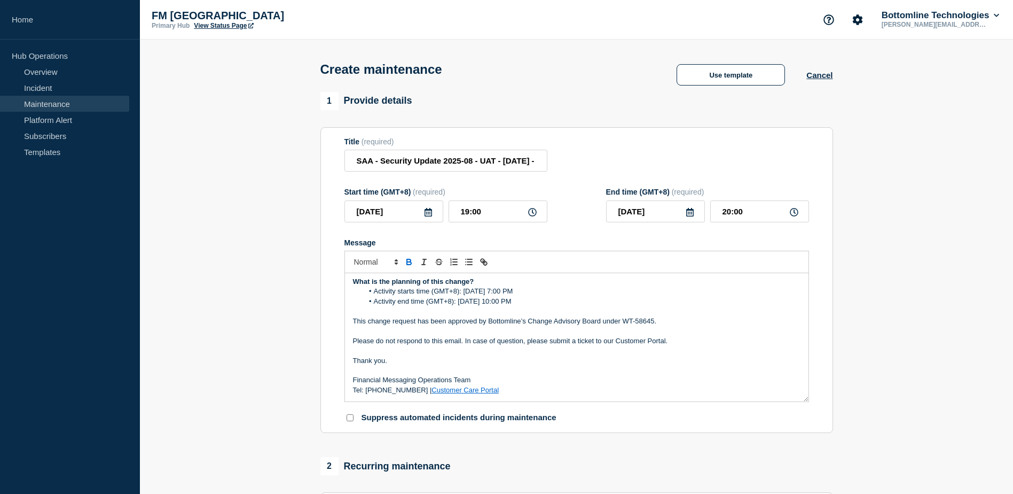
click at [498, 295] on li "Activity starts time (GMT+8): Saturday 5th July 2025 – 7:00 PM" at bounding box center [582, 291] width 438 height 10
copy li "Sep"
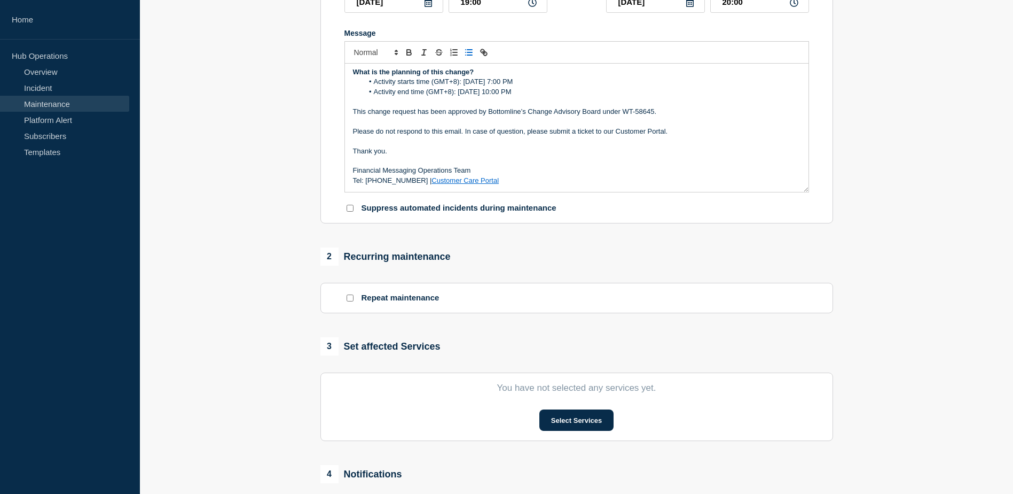
scroll to position [214, 0]
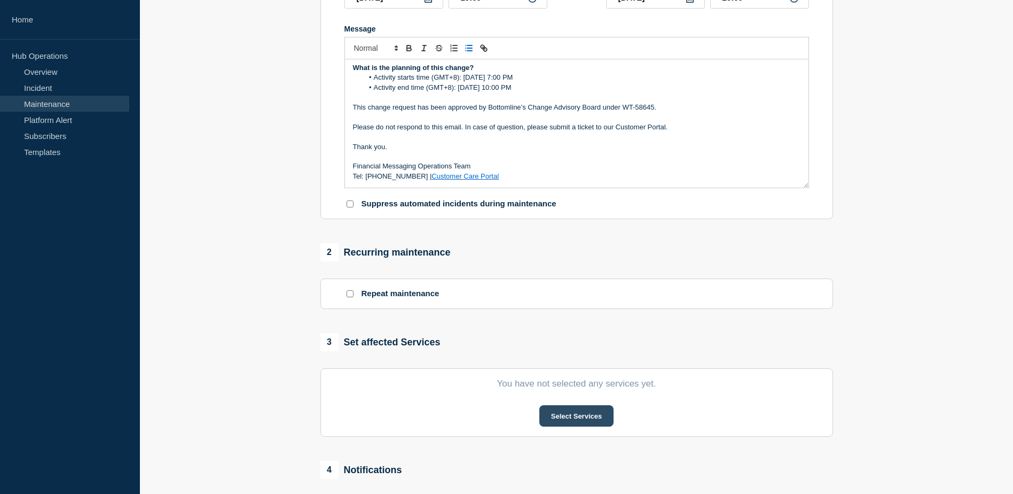
click at [569, 416] on button "Select Services" at bounding box center [577, 415] width 74 height 21
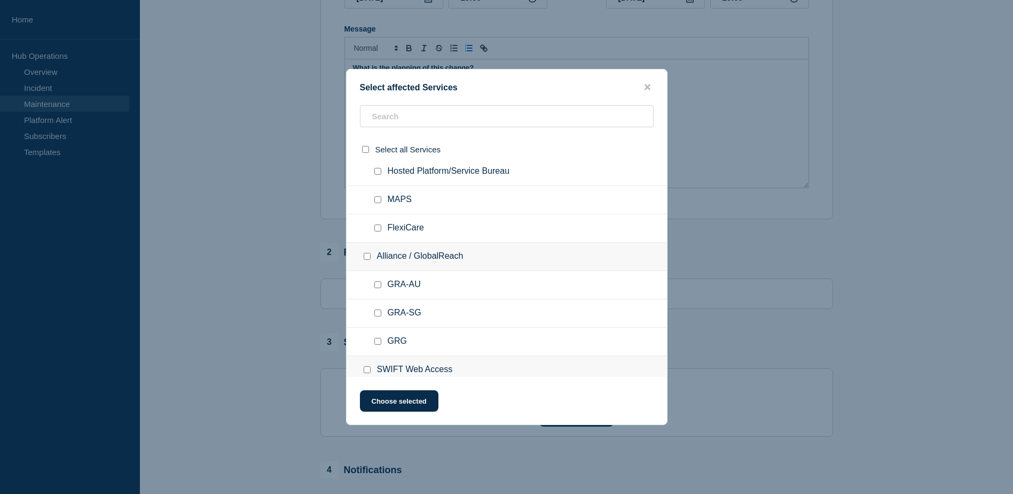
scroll to position [53, 0]
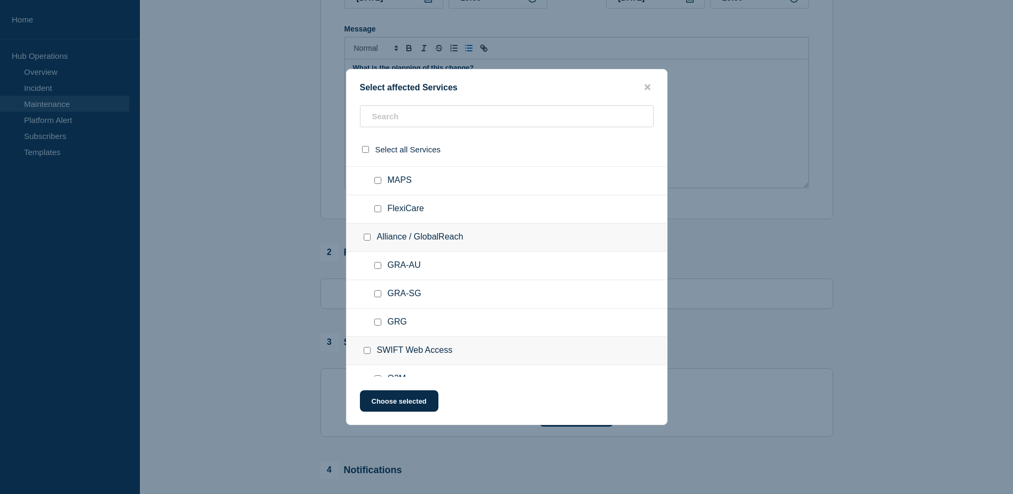
click at [377, 300] on ul "GRA-SG" at bounding box center [507, 294] width 321 height 28
click at [379, 265] on input "GRA-AU checkbox" at bounding box center [377, 265] width 7 height 7
checkbox input "true"
click at [379, 301] on ul "GRA-SG" at bounding box center [507, 294] width 321 height 28
click at [375, 287] on ul "GRA-SG" at bounding box center [507, 294] width 321 height 28
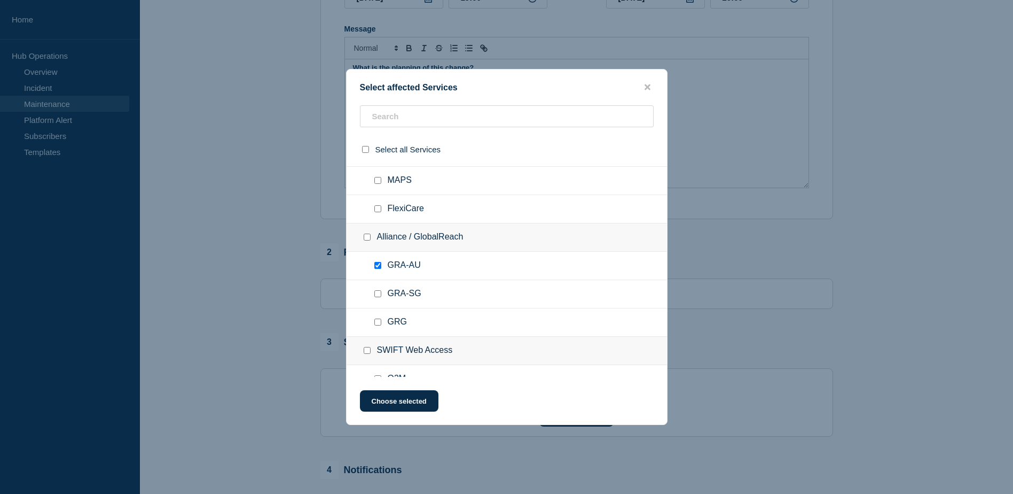
click at [378, 294] on input "GRA-SG checkbox" at bounding box center [377, 293] width 7 height 7
checkbox input "true"
click at [408, 402] on button "Choose selected" at bounding box center [399, 400] width 79 height 21
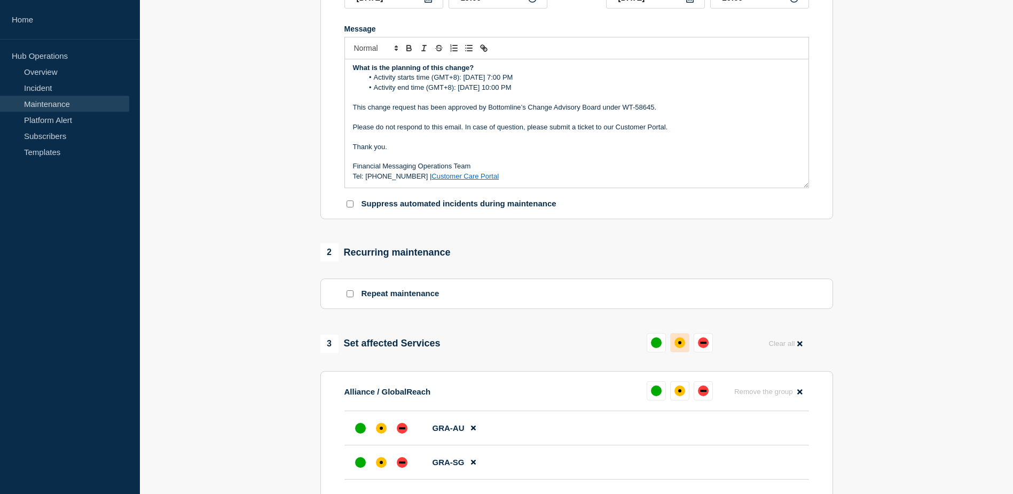
click at [684, 342] on div "affected" at bounding box center [680, 342] width 11 height 11
click at [697, 343] on div "down" at bounding box center [699, 342] width 6 height 2
click at [405, 427] on div "down" at bounding box center [402, 428] width 11 height 11
click at [399, 460] on div "down" at bounding box center [402, 462] width 11 height 11
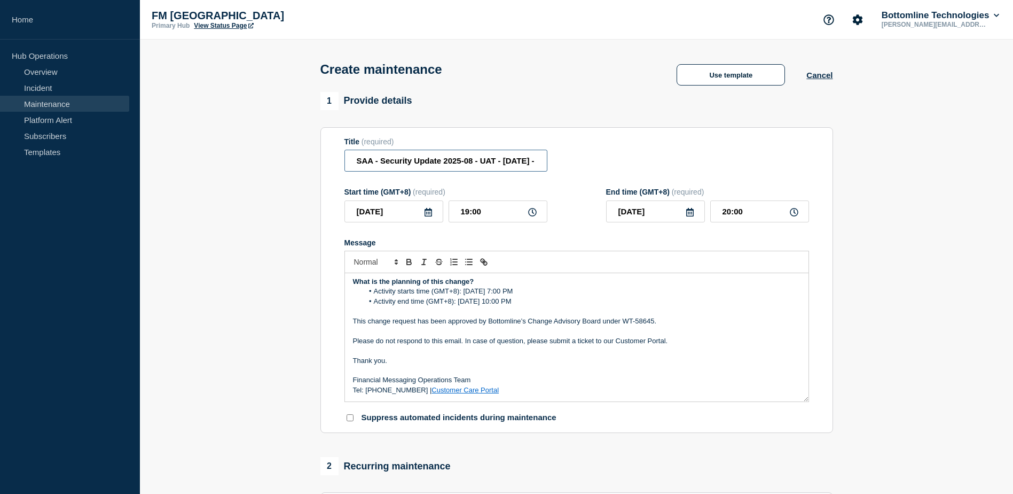
scroll to position [0, 58]
drag, startPoint x: 353, startPoint y: 162, endPoint x: 579, endPoint y: 169, distance: 226.1
click at [572, 169] on div "Title (required) SAA - Security Update 2025-08 - UAT - 08/Sep/2025 - WT-58645" at bounding box center [577, 154] width 465 height 35
click at [670, 143] on div "Title (required) SAA - Security Update 2025-08 - UAT - 08/Sep/2025 - WT-58645" at bounding box center [577, 154] width 465 height 35
drag, startPoint x: 347, startPoint y: 162, endPoint x: 584, endPoint y: 174, distance: 236.9
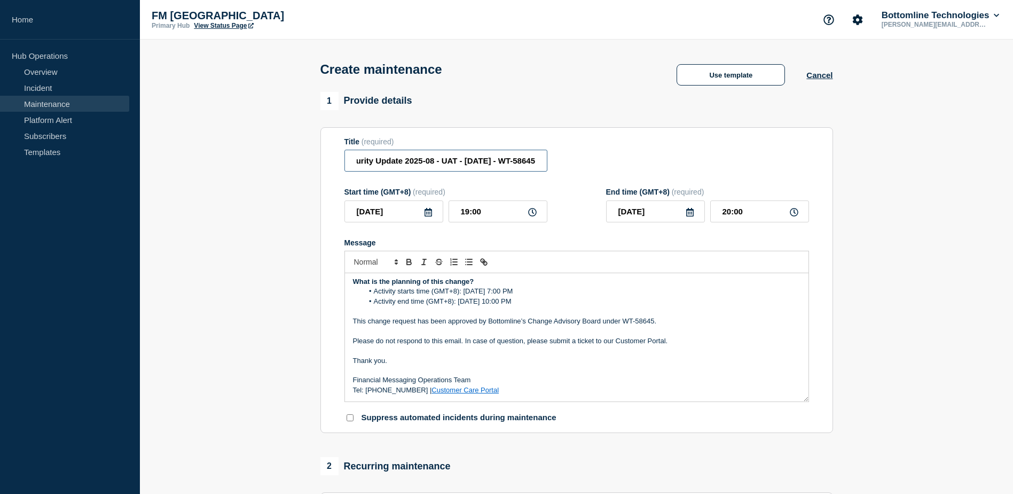
click at [584, 172] on div "Title (required) SAA - Security Update 2025-08 - UAT - 08/Sep/2025 - WT-58645" at bounding box center [577, 154] width 465 height 35
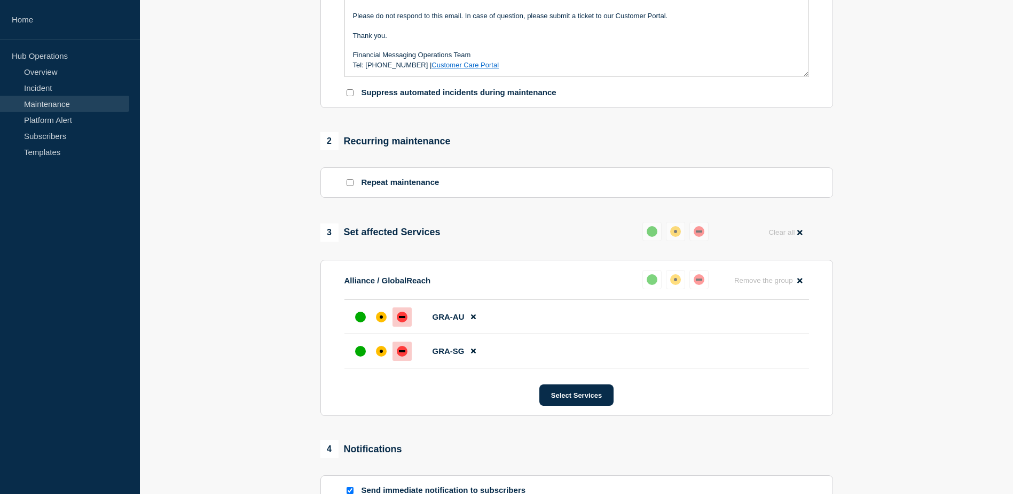
scroll to position [528, 0]
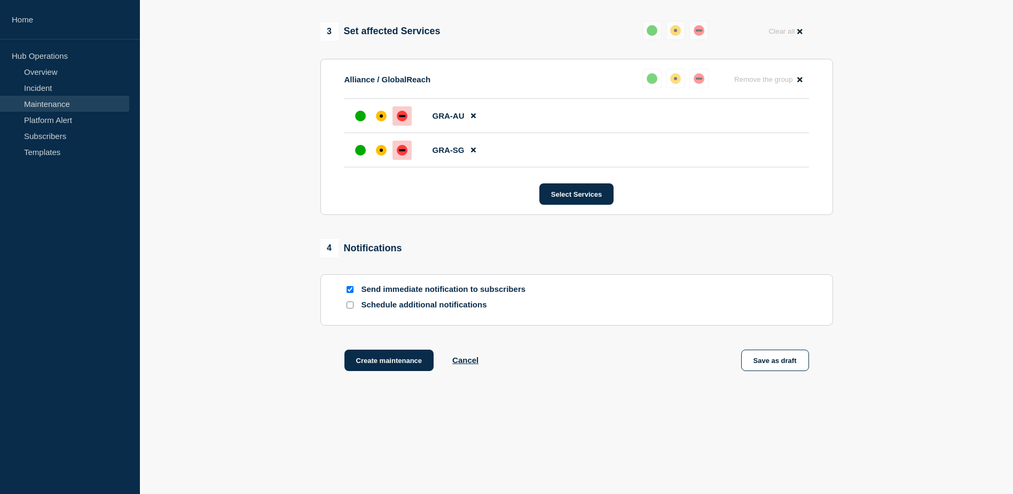
click at [420, 288] on p "Send immediate notification to subscribers" at bounding box center [447, 289] width 171 height 10
click at [350, 287] on div at bounding box center [350, 289] width 11 height 10
click at [350, 290] on input "Send immediate notification to subscribers" at bounding box center [350, 289] width 7 height 7
checkbox input "false"
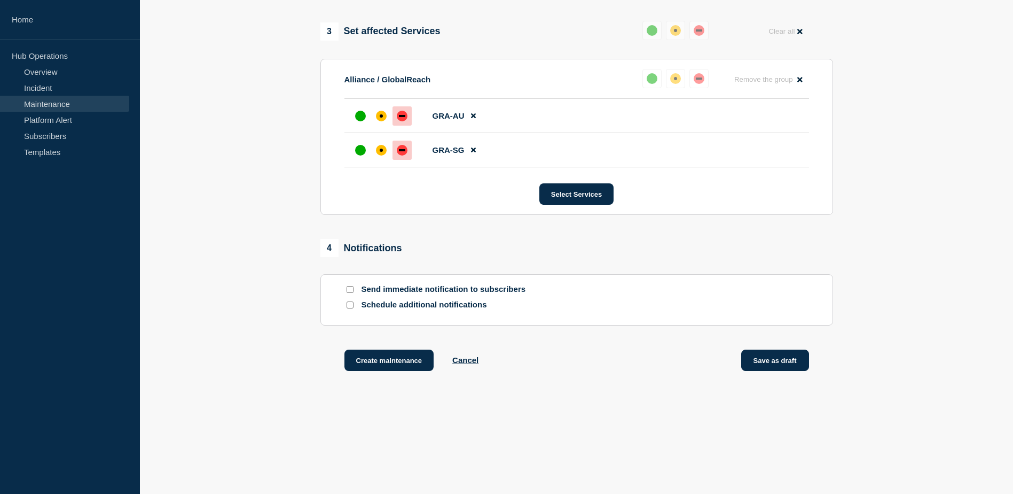
click at [788, 355] on button "Save as draft" at bounding box center [775, 359] width 68 height 21
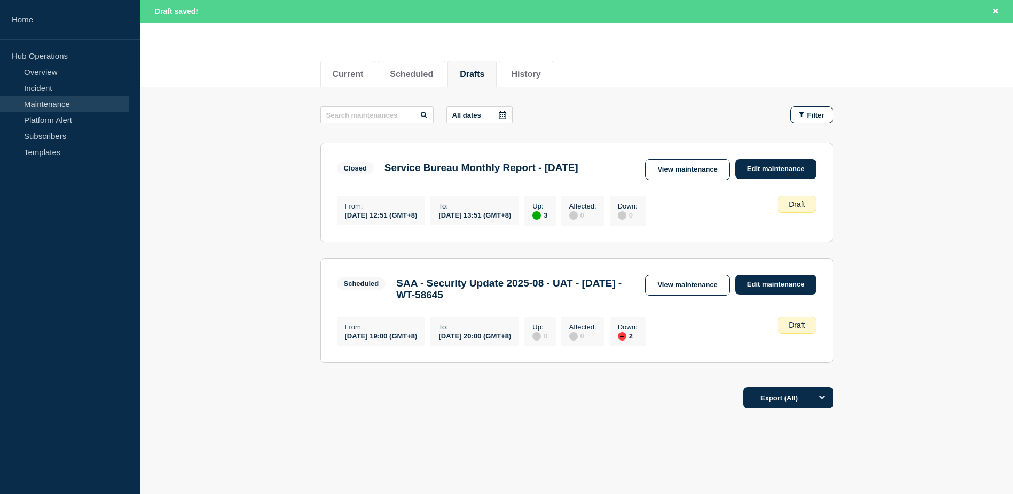
scroll to position [120, 0]
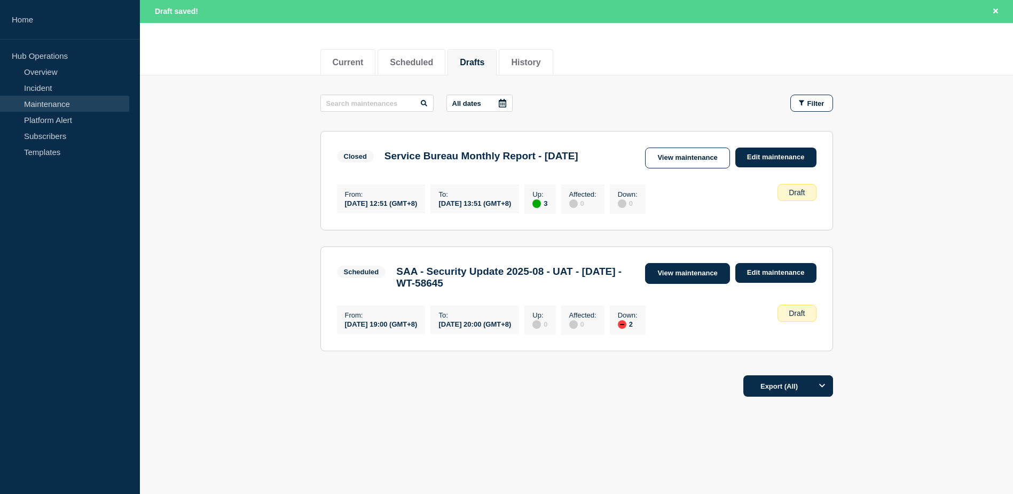
click at [697, 274] on link "View maintenance" at bounding box center [687, 273] width 84 height 21
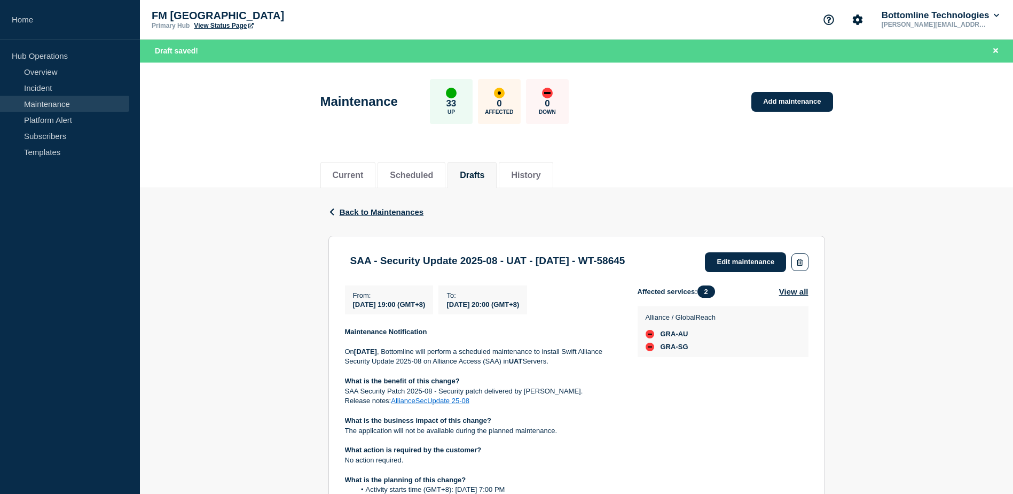
scroll to position [53, 0]
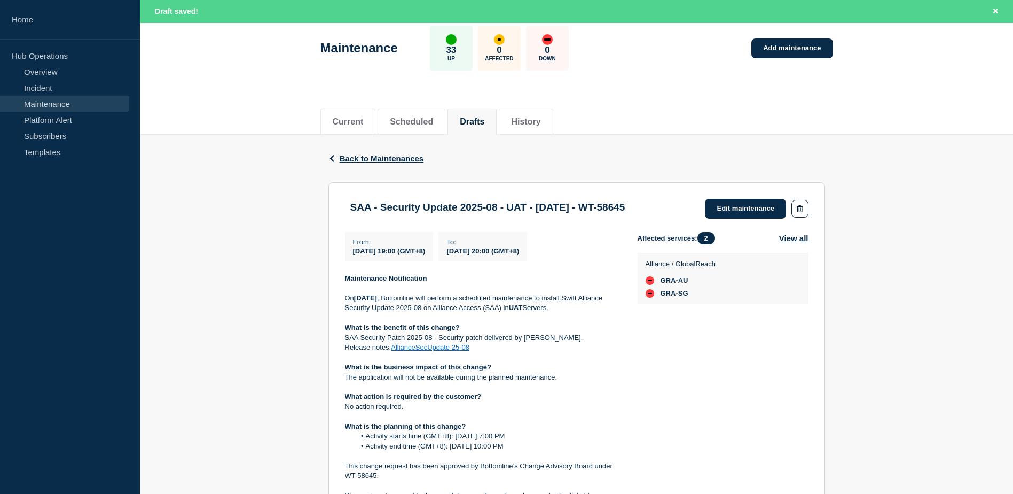
click at [383, 294] on p "On 8th Sep 2025 , Bottomline will perform a scheduled maintenance to install Sw…" at bounding box center [483, 303] width 276 height 20
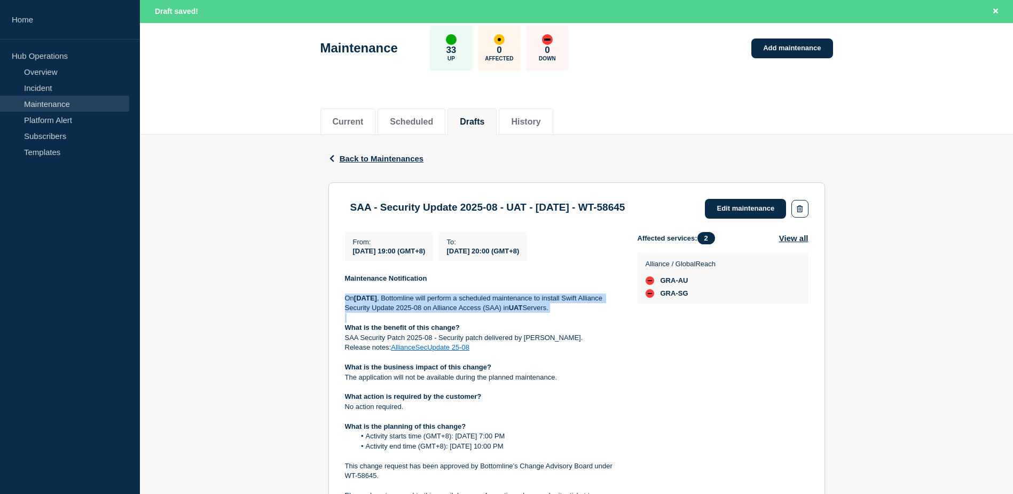
click at [383, 294] on p "On 8th Sep 2025 , Bottomline will perform a scheduled maintenance to install Sw…" at bounding box center [483, 303] width 276 height 20
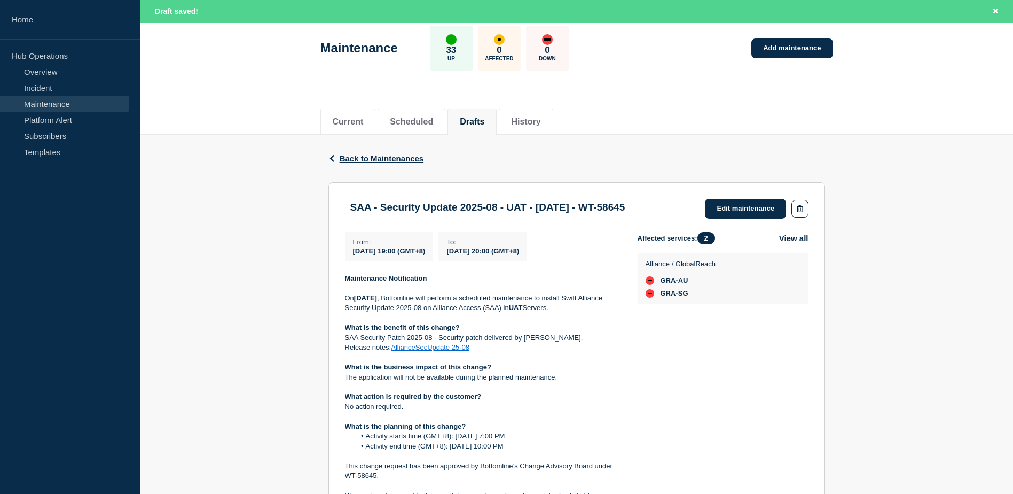
drag, startPoint x: 383, startPoint y: 294, endPoint x: 361, endPoint y: 325, distance: 37.8
click at [361, 325] on strong "What is the benefit of this change?" at bounding box center [402, 327] width 115 height 8
drag, startPoint x: 361, startPoint y: 325, endPoint x: 359, endPoint y: 337, distance: 11.9
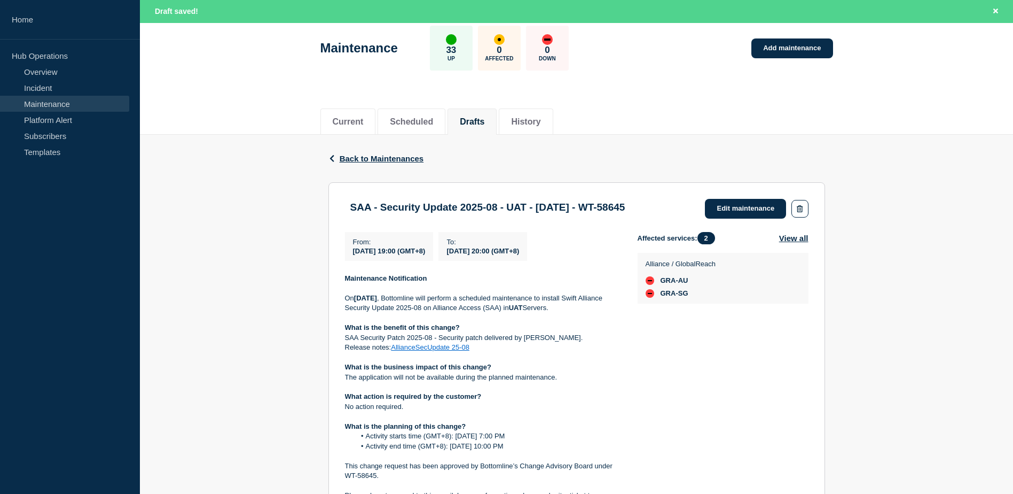
click at [359, 337] on p "SAA Security Patch 2025-08 - Security patch delivered by [PERSON_NAME]." at bounding box center [483, 338] width 276 height 10
drag, startPoint x: 359, startPoint y: 337, endPoint x: 361, endPoint y: 348, distance: 11.3
click at [361, 348] on p "Release notes: AllianceSecUpdate 25-08" at bounding box center [483, 347] width 276 height 10
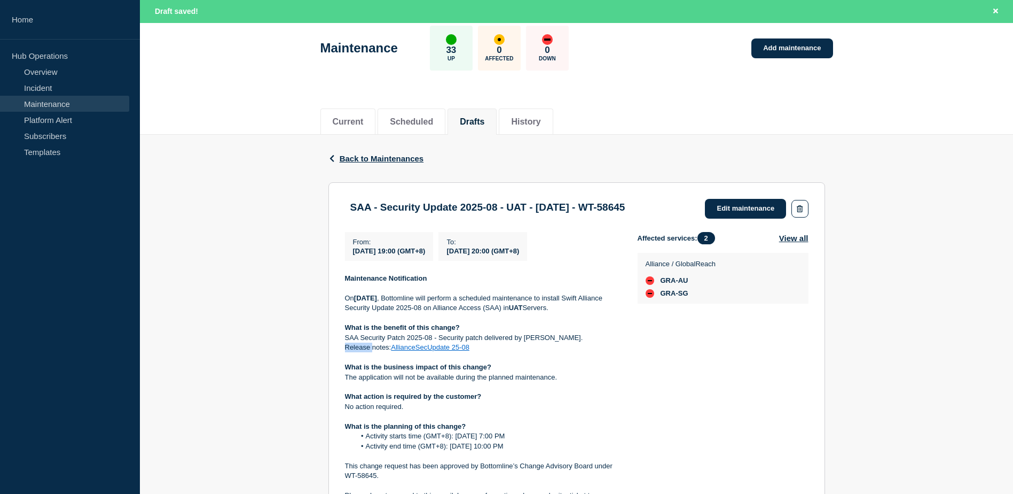
click at [361, 348] on p "Release notes: AllianceSecUpdate 25-08" at bounding box center [483, 347] width 276 height 10
click at [369, 371] on strong "What is the business impact of this change?" at bounding box center [418, 367] width 147 height 8
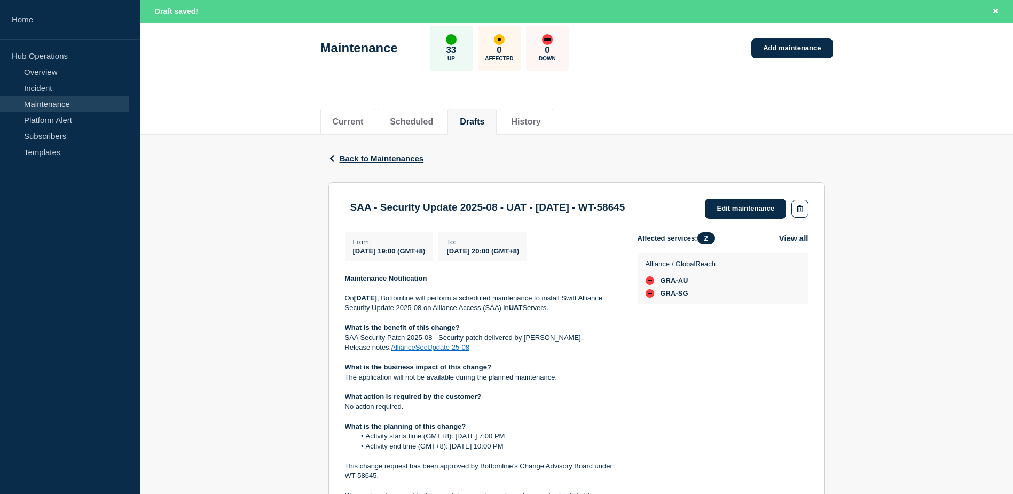
drag, startPoint x: 369, startPoint y: 372, endPoint x: 372, endPoint y: 387, distance: 15.3
click at [372, 387] on p at bounding box center [483, 387] width 276 height 10
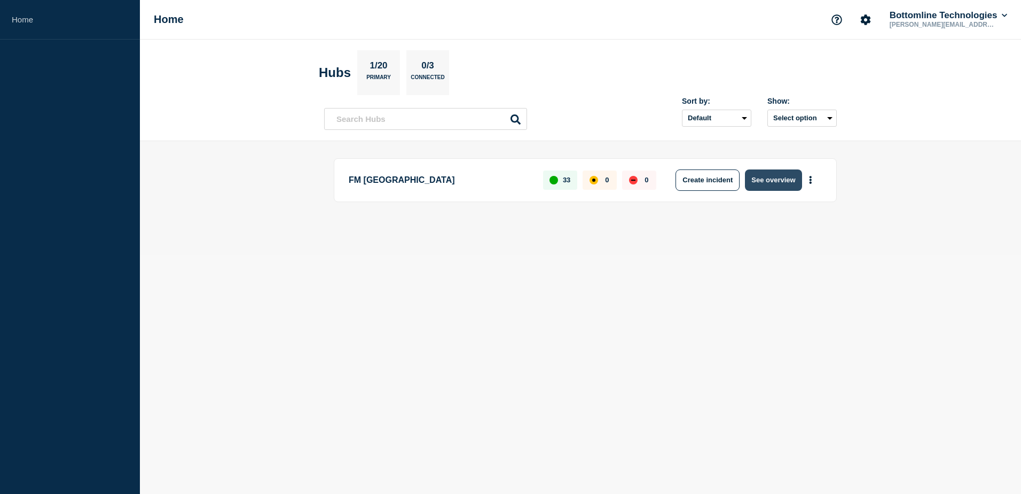
click at [785, 177] on button "See overview" at bounding box center [773, 179] width 57 height 21
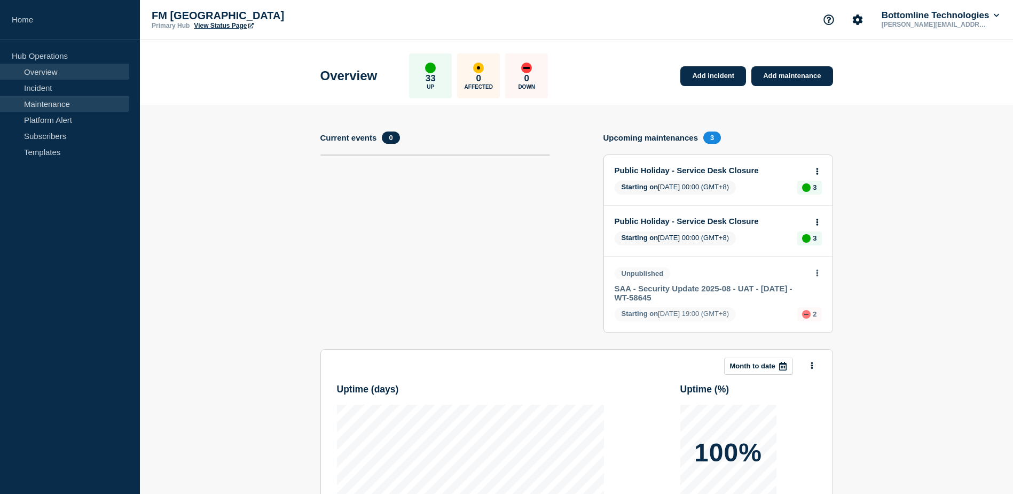
click at [76, 108] on link "Maintenance" at bounding box center [64, 104] width 129 height 16
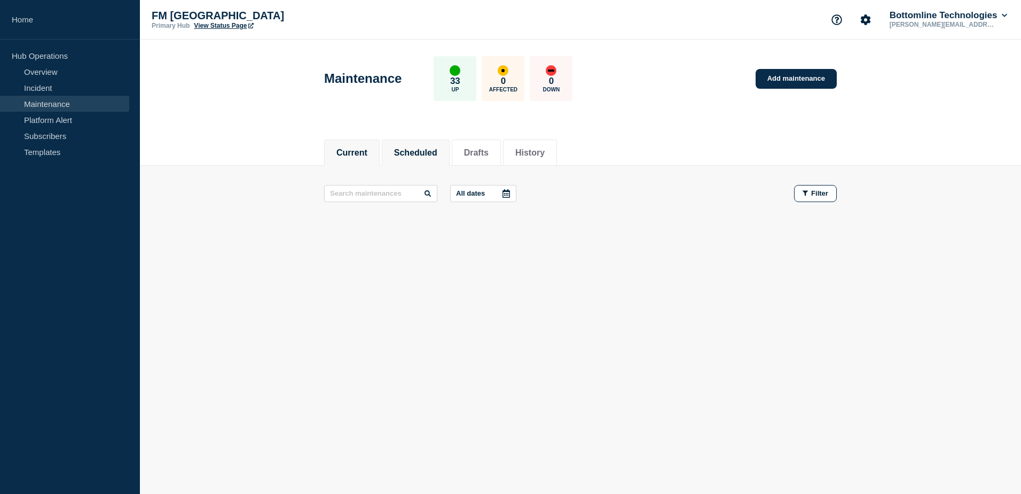
click at [414, 148] on button "Scheduled" at bounding box center [415, 153] width 43 height 10
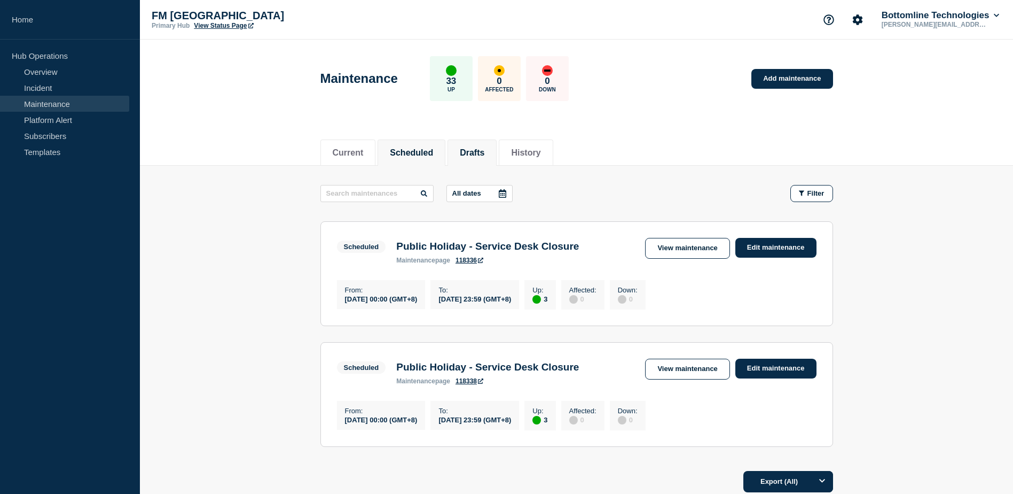
click at [475, 142] on li "Drafts" at bounding box center [472, 152] width 49 height 26
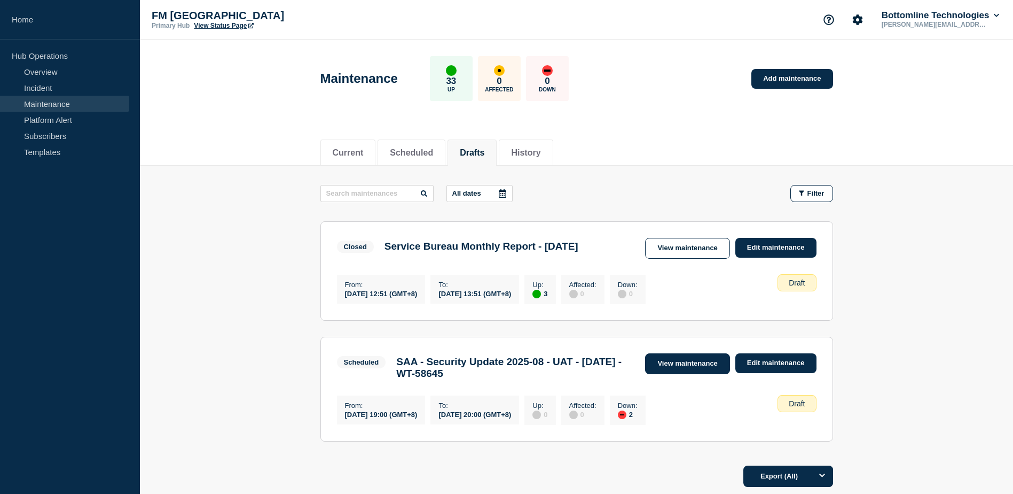
click at [704, 366] on link "View maintenance" at bounding box center [687, 363] width 84 height 21
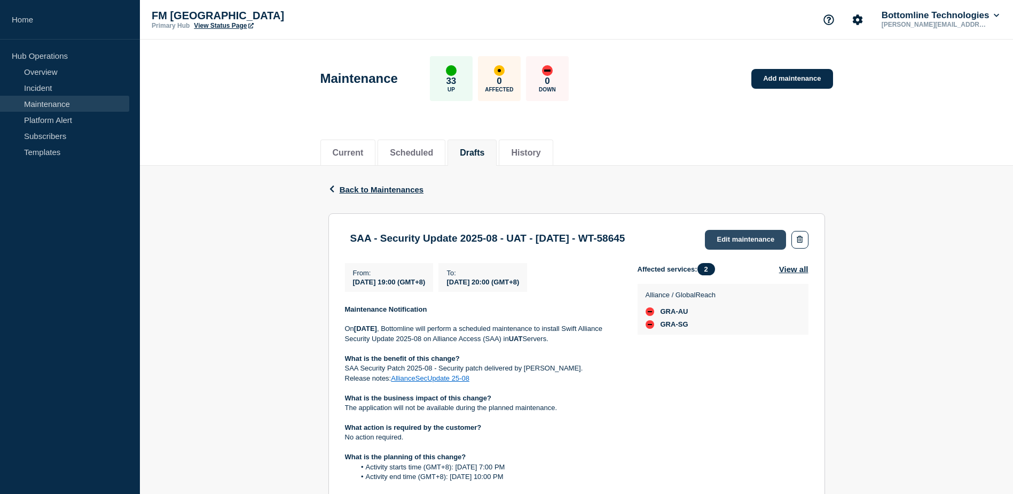
click at [748, 247] on link "Edit maintenance" at bounding box center [745, 240] width 81 height 20
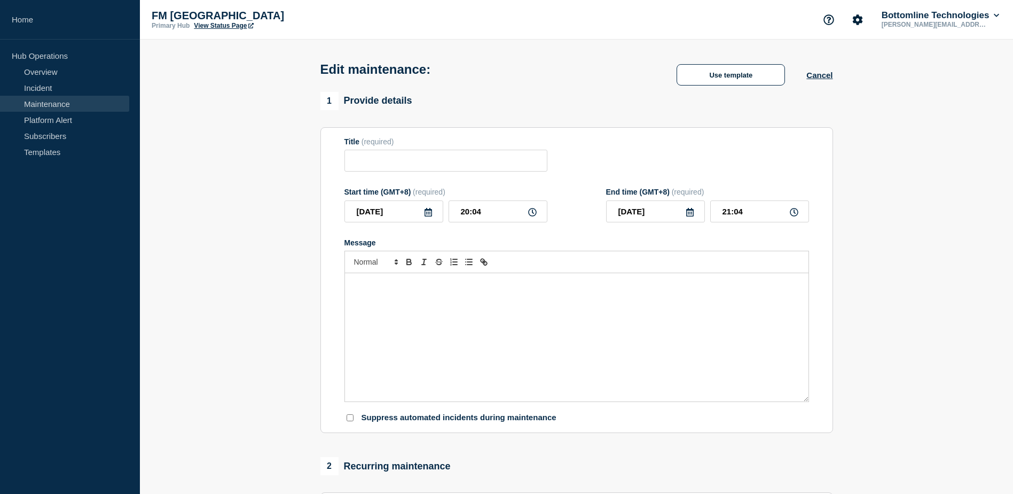
type input "SAA - Security Update 2025-08 - UAT - [DATE] - WT-58645"
type input "[DATE]"
type input "19:00"
type input "[DATE]"
type input "20:00"
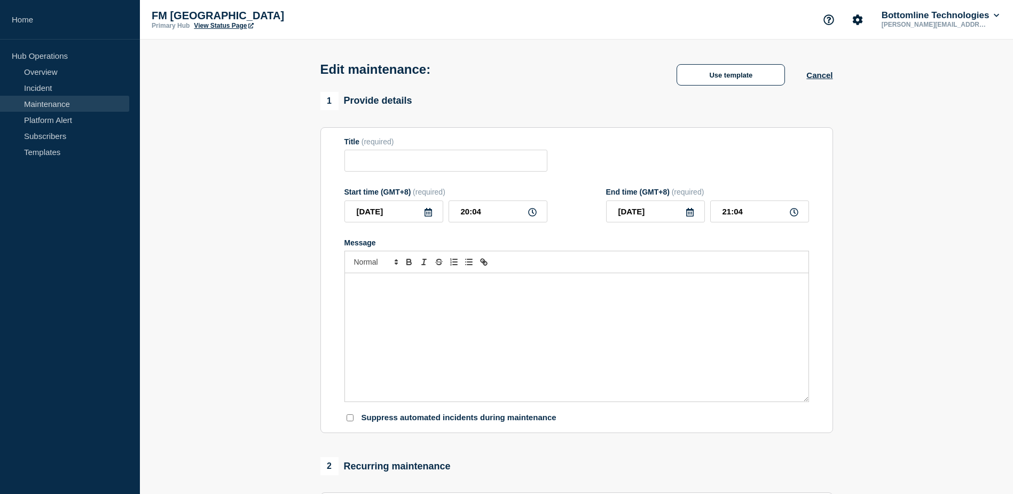
checkbox input "false"
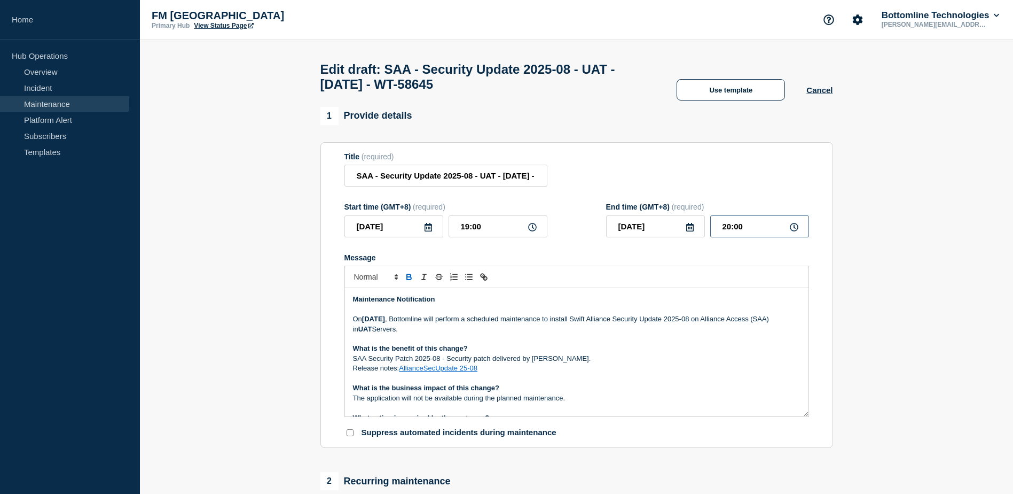
click at [732, 231] on input "20:00" at bounding box center [759, 226] width 99 height 22
type input "22:00"
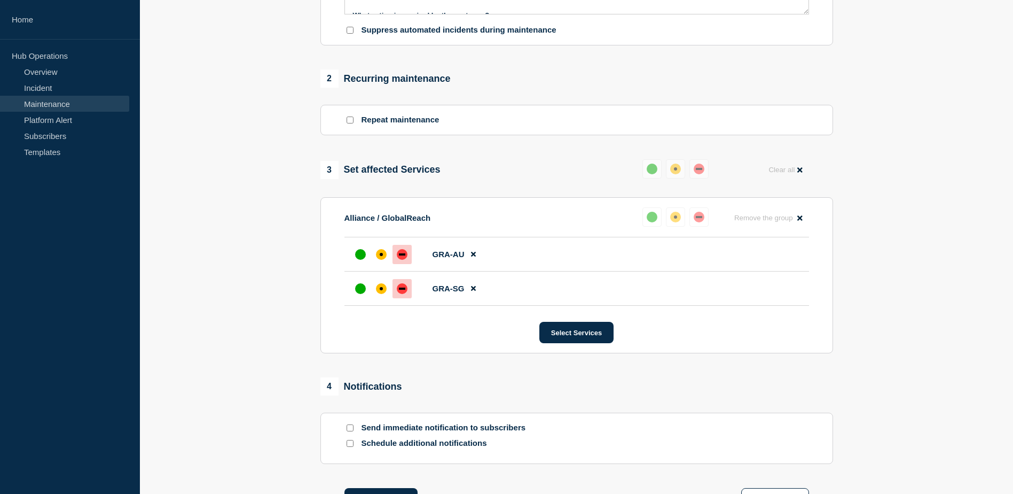
scroll to position [493, 0]
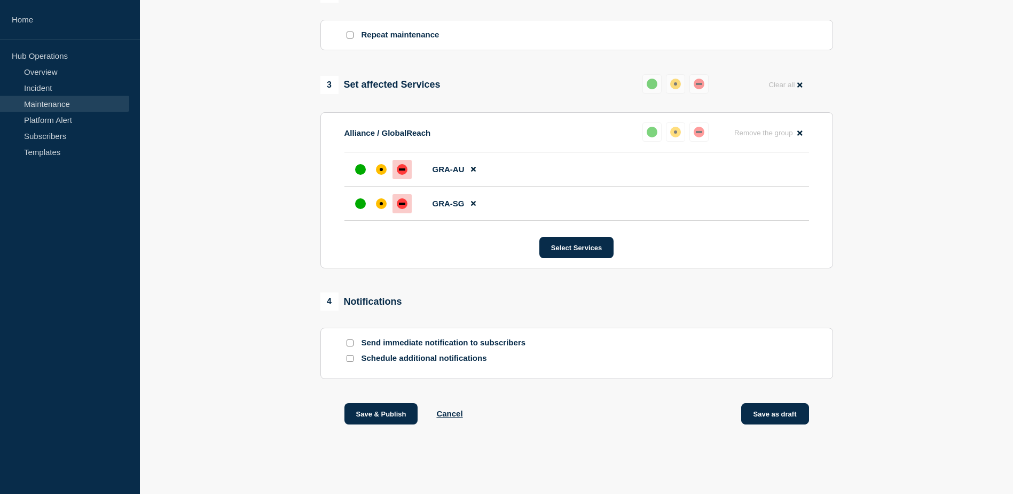
click at [775, 413] on button "Save as draft" at bounding box center [775, 413] width 68 height 21
